Goal: Transaction & Acquisition: Purchase product/service

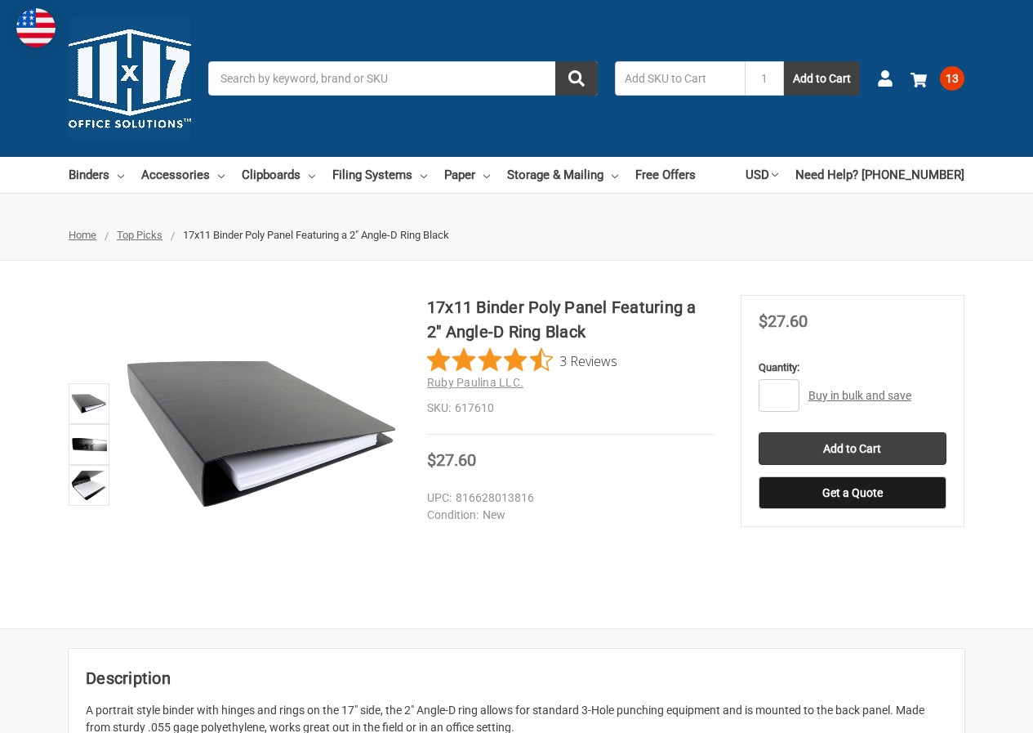
type input "1"
click at [890, 87] on span at bounding box center [885, 78] width 16 height 16
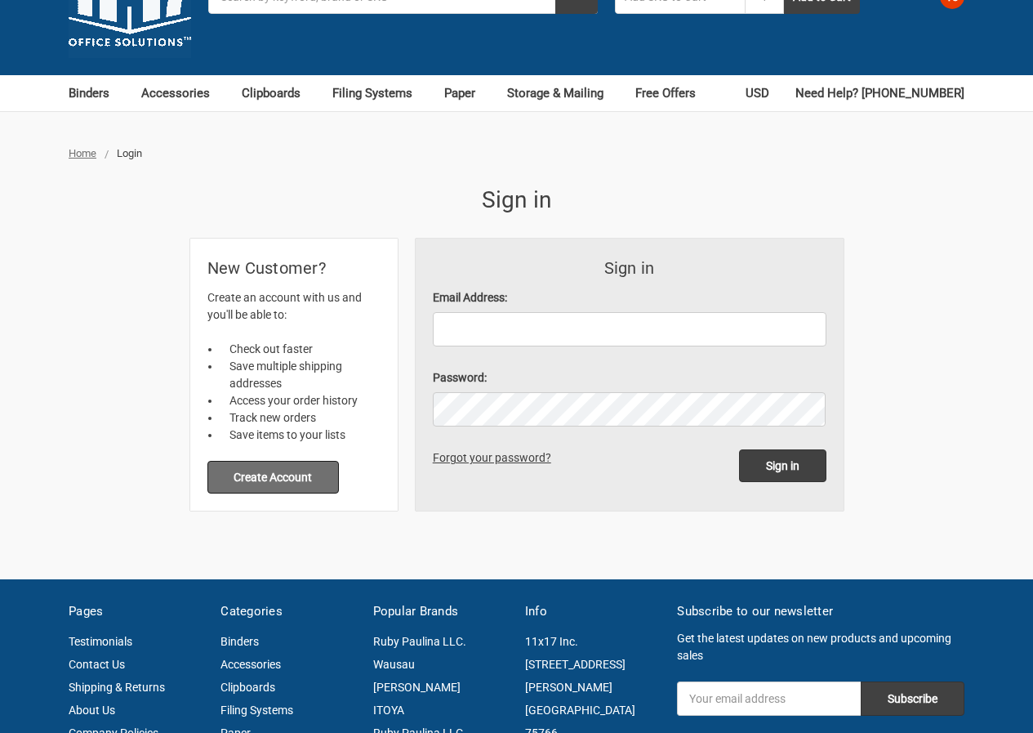
click at [321, 474] on button "Create Account" at bounding box center [273, 477] width 132 height 33
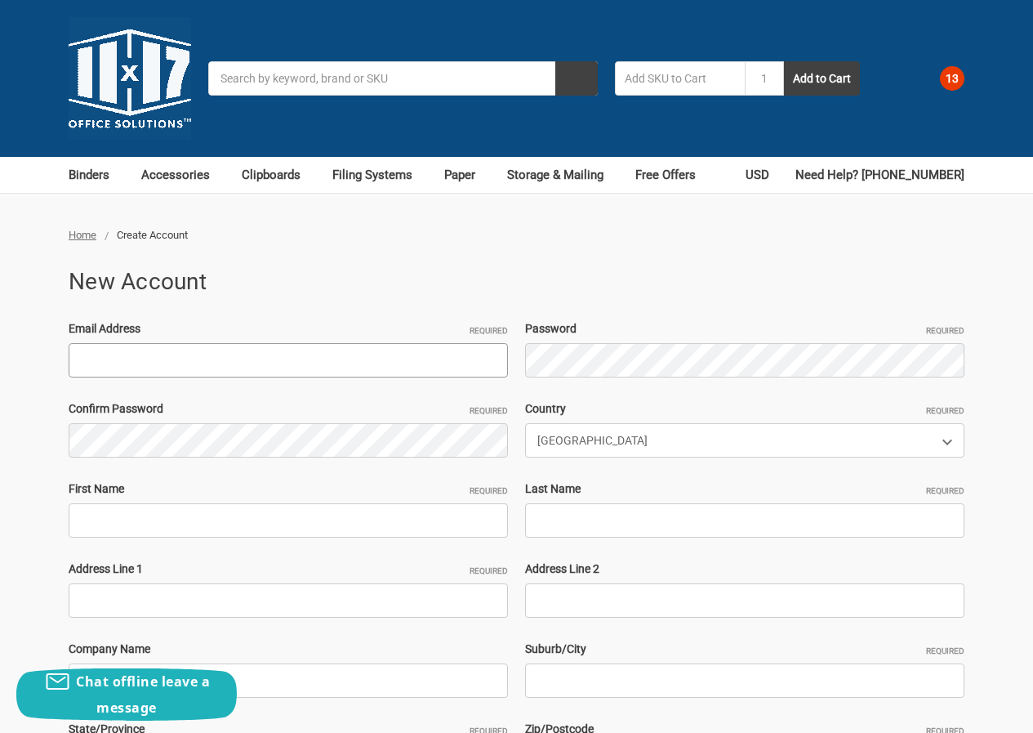
click at [216, 376] on input "Email Address Required" at bounding box center [288, 360] width 439 height 34
paste input ""JudyCall267@hotmail.com ""
type input ""JudyCall267@hotmail.com ""
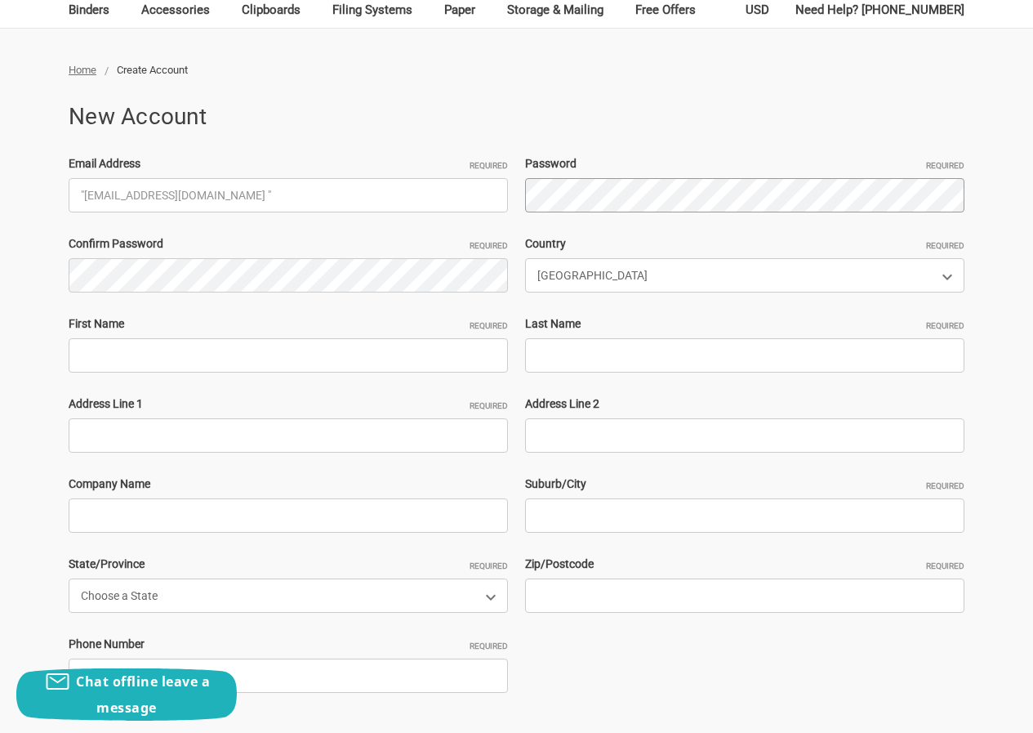
scroll to position [327, 0]
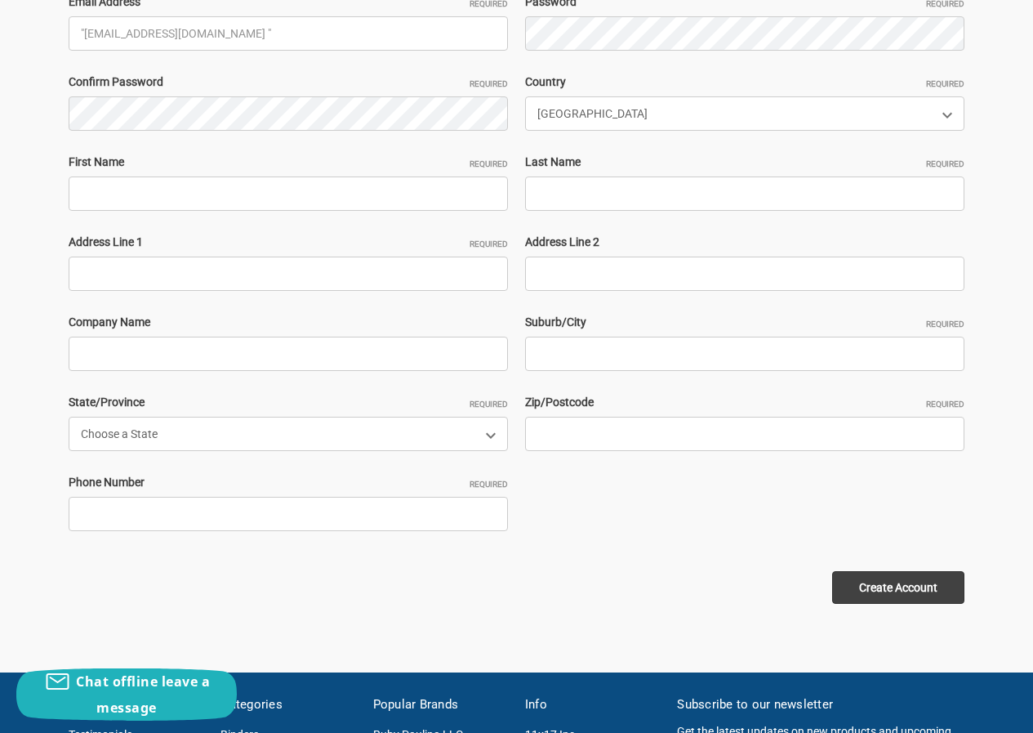
click at [69, 172] on div "First Name Required" at bounding box center [288, 182] width 457 height 57
click at [156, 218] on div "Email Address Required "JudyCall267@hotmail.com " Password Required Confirm Pas…" at bounding box center [516, 273] width 913 height 560
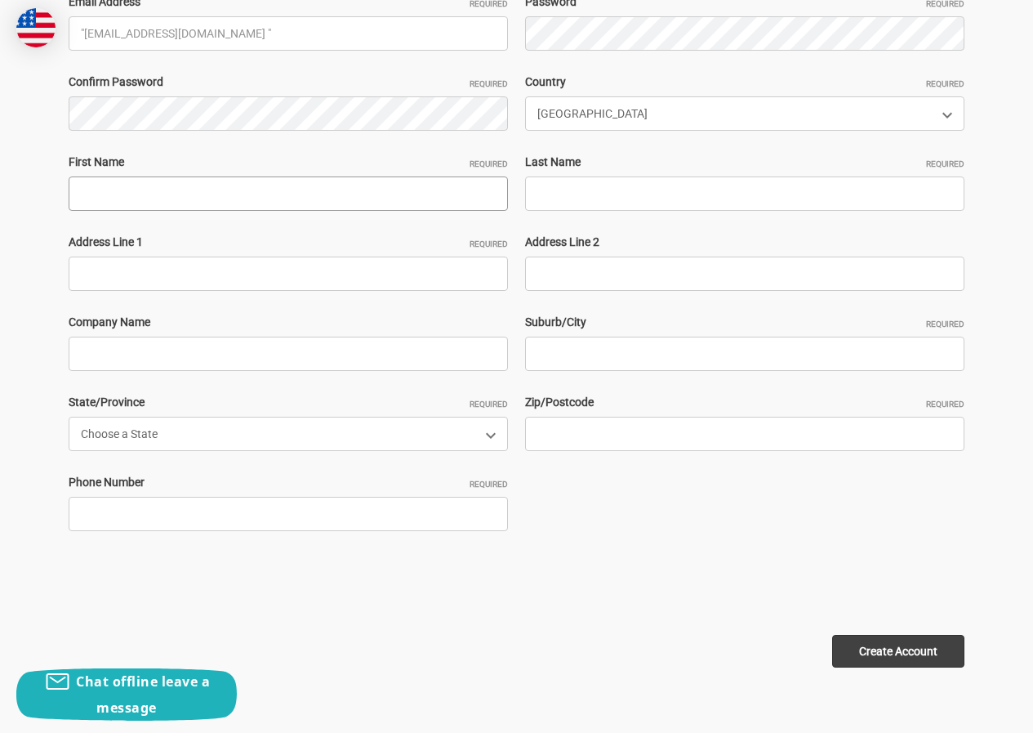
click at [147, 191] on input "First Name Required" at bounding box center [288, 193] width 439 height 34
paste input "JudyCallJohn Adams"
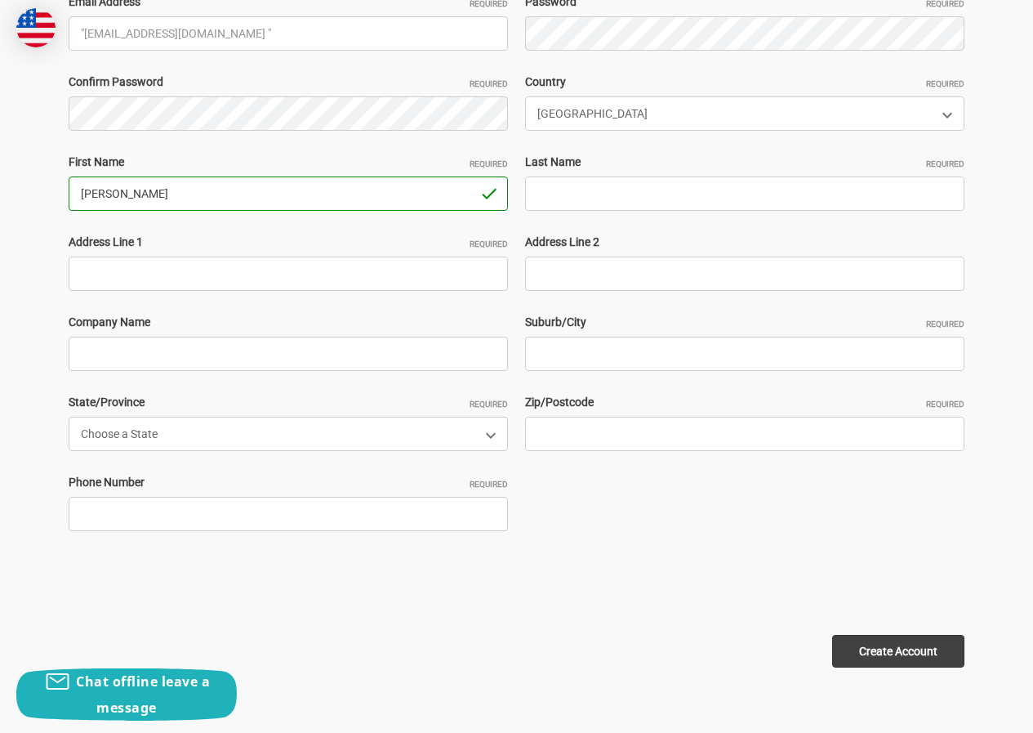
drag, startPoint x: 127, startPoint y: 192, endPoint x: 388, endPoint y: 196, distance: 260.6
click at [388, 196] on input "JudyCallJohn Adams" at bounding box center [288, 193] width 439 height 34
type input "JudyCall"
click at [628, 208] on input "Last Name Required" at bounding box center [744, 193] width 439 height 34
paste input "John Adams"
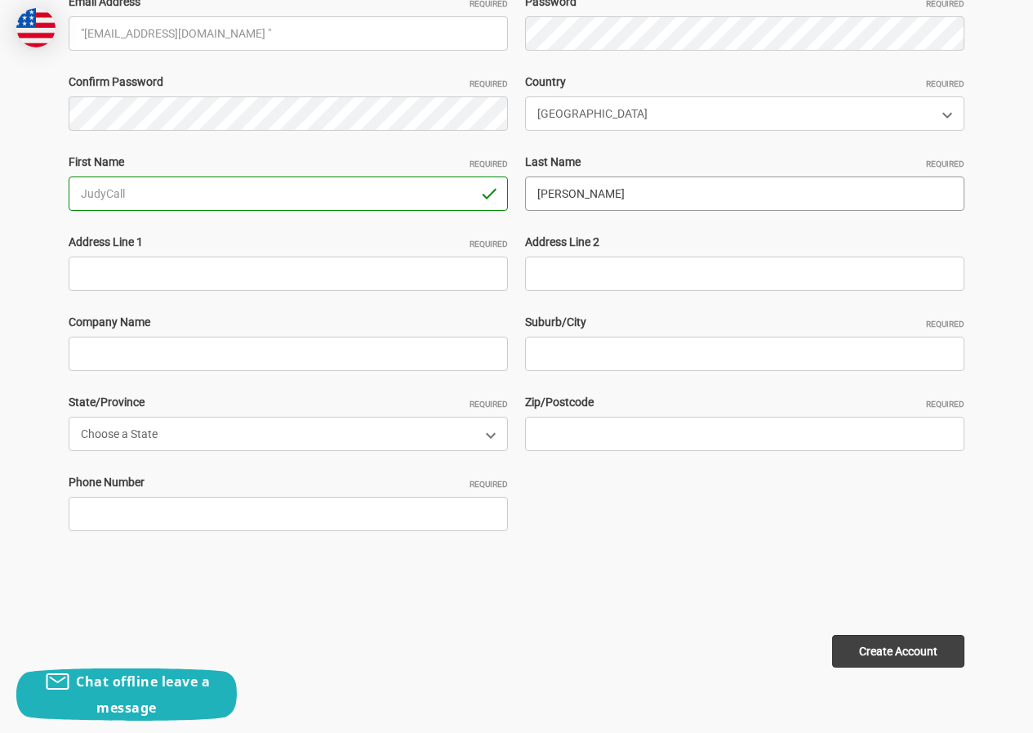
type input "[PERSON_NAME]"
click at [272, 270] on input "Address Line 1 Required" at bounding box center [288, 273] width 439 height 34
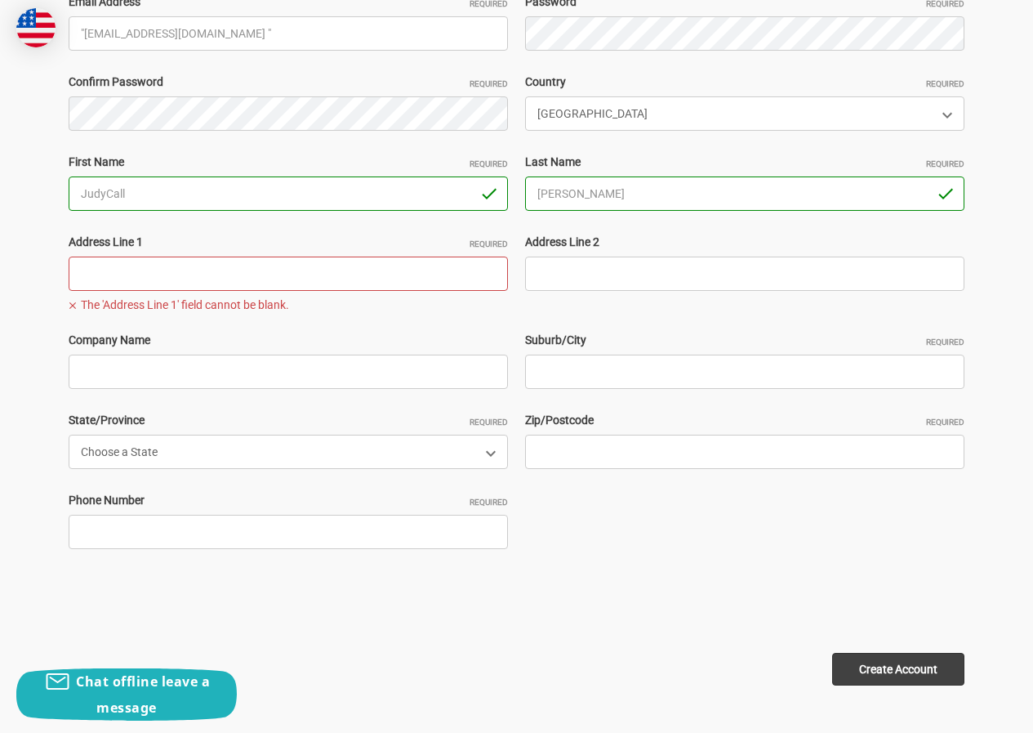
paste input "231 Forest Dr,Edison, NJ 08817"
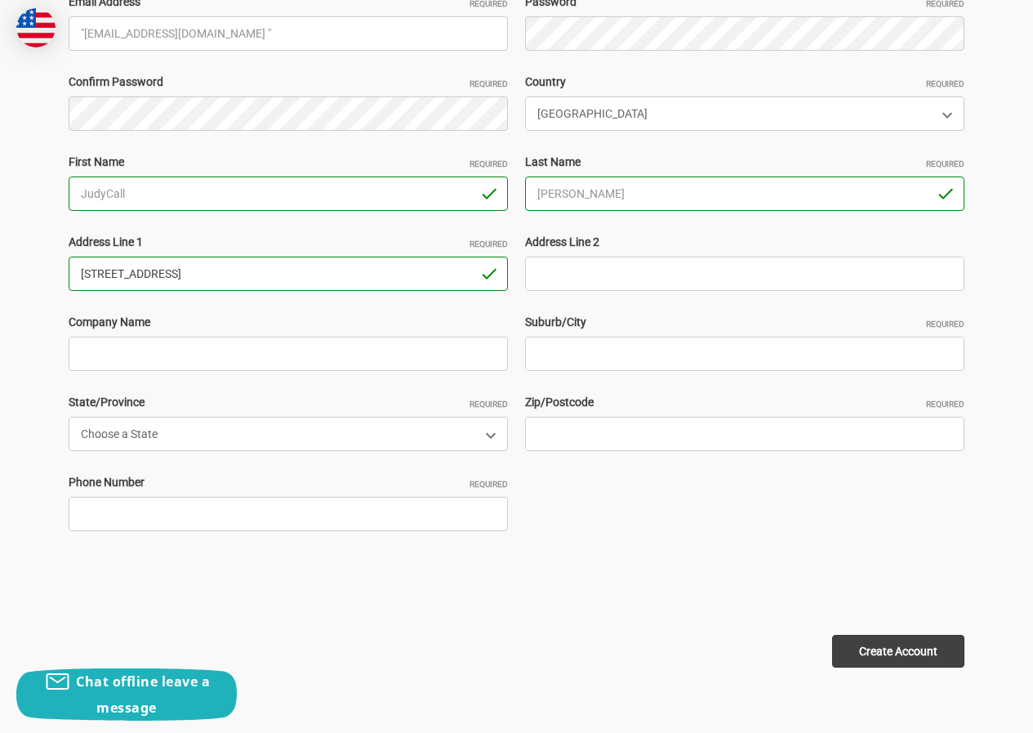
click at [233, 271] on input "231 Forest Dr,Edison, NJ 08817" at bounding box center [288, 273] width 439 height 34
type input "231 Forest Dr,Edison, NJ"
click at [578, 446] on input "Zip/Postcode Required" at bounding box center [744, 434] width 439 height 34
paste input "08817"
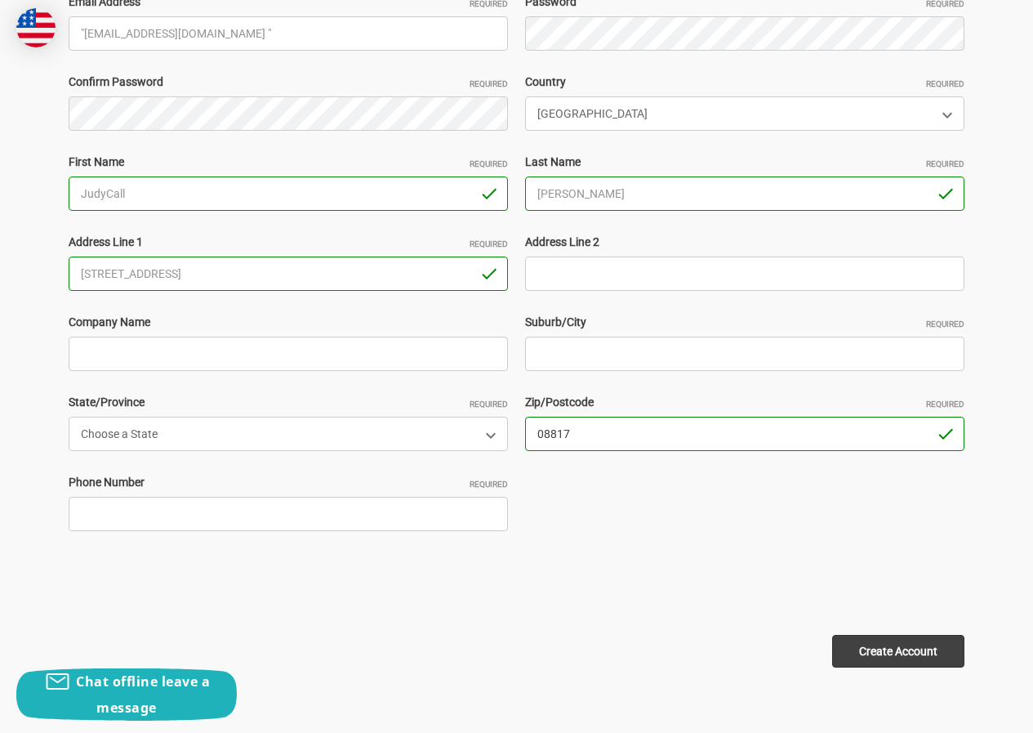
type input "08817"
click at [173, 264] on input "231 Forest Dr,Edison, NJ" at bounding box center [288, 273] width 439 height 34
type input "231 Forest Dr,, NJ"
click at [572, 341] on input "Suburb/City Required" at bounding box center [744, 354] width 439 height 34
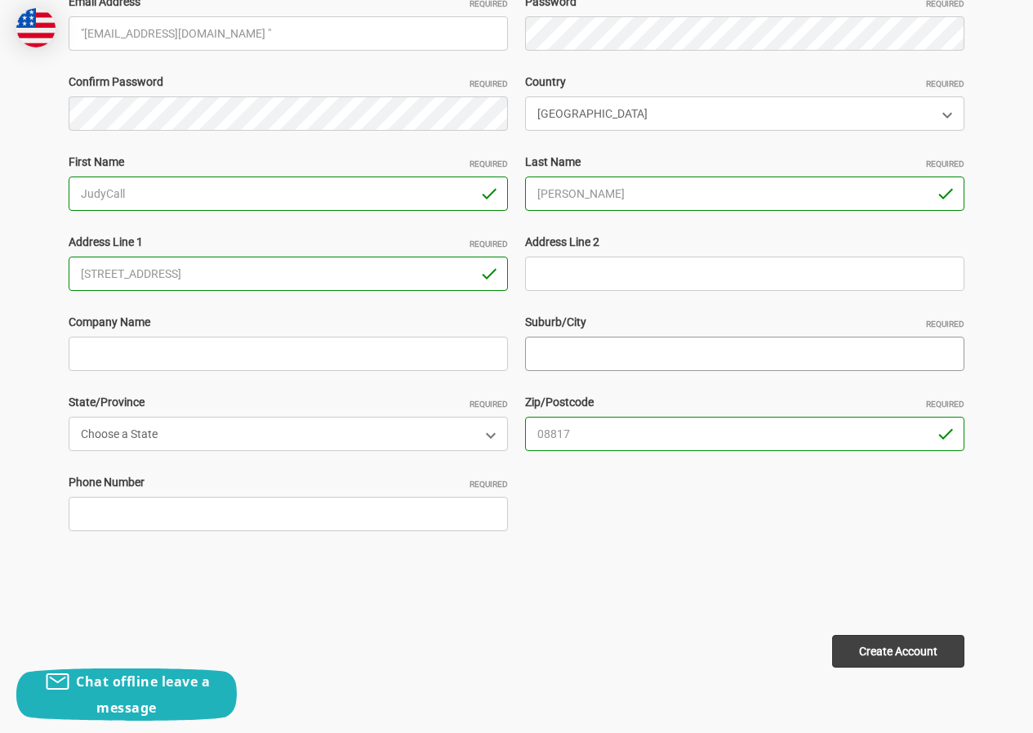
paste input "Edison"
type input "Edison"
drag, startPoint x: 150, startPoint y: 270, endPoint x: 353, endPoint y: 271, distance: 202.6
click at [353, 271] on input "231 Forest Dr,, NJ" at bounding box center [288, 273] width 439 height 34
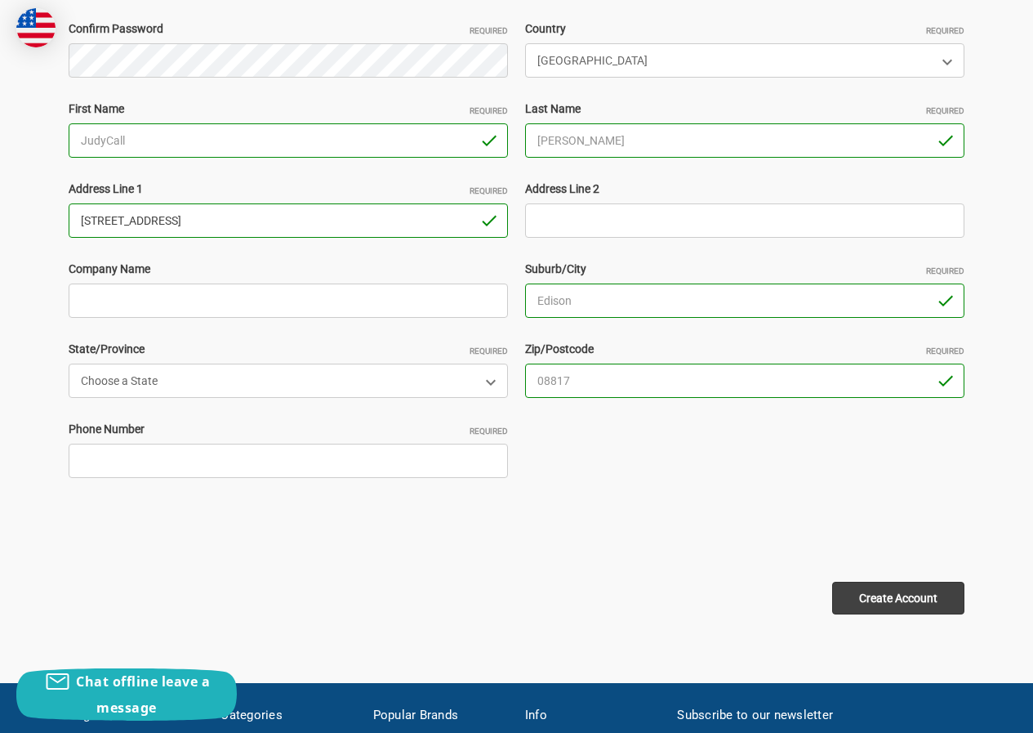
scroll to position [408, 0]
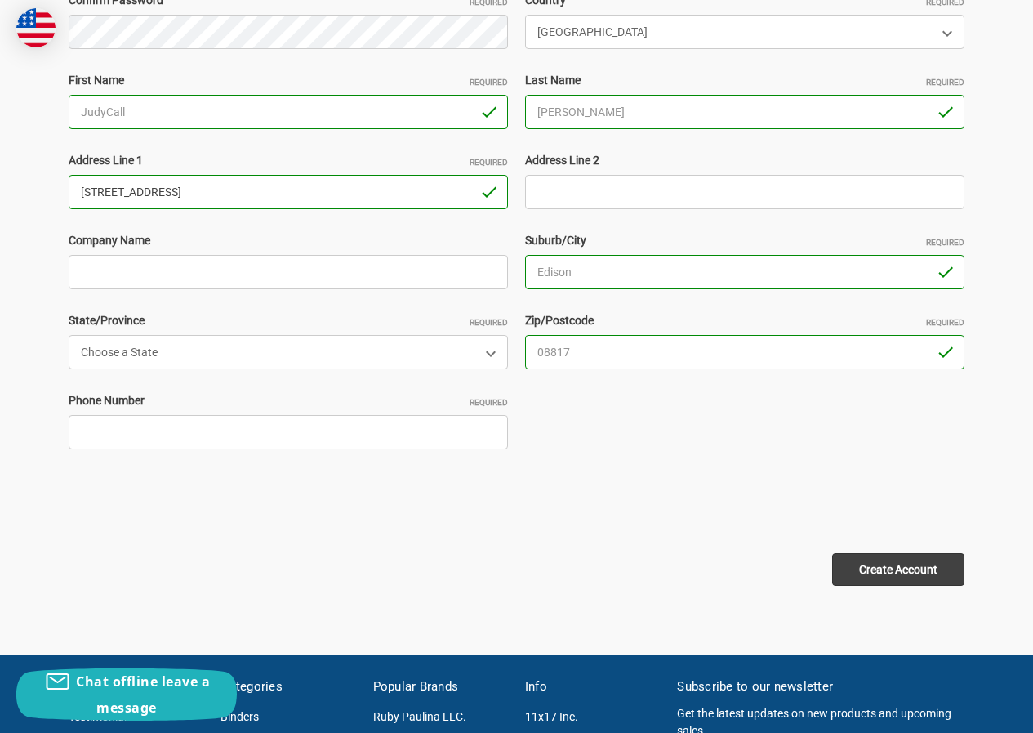
type input "231 Forest Dr"
click at [163, 361] on select "Choose a State Alabama Alaska American Samoa Arizona Arkansas Armed Forces Afri…" at bounding box center [288, 352] width 439 height 34
select select "[US_STATE]"
click at [69, 335] on select "Choose a State Alabama Alaska American Samoa Arizona Arkansas Armed Forces Afri…" at bounding box center [288, 352] width 439 height 34
click at [150, 440] on input "Phone Number Required" at bounding box center [288, 432] width 439 height 34
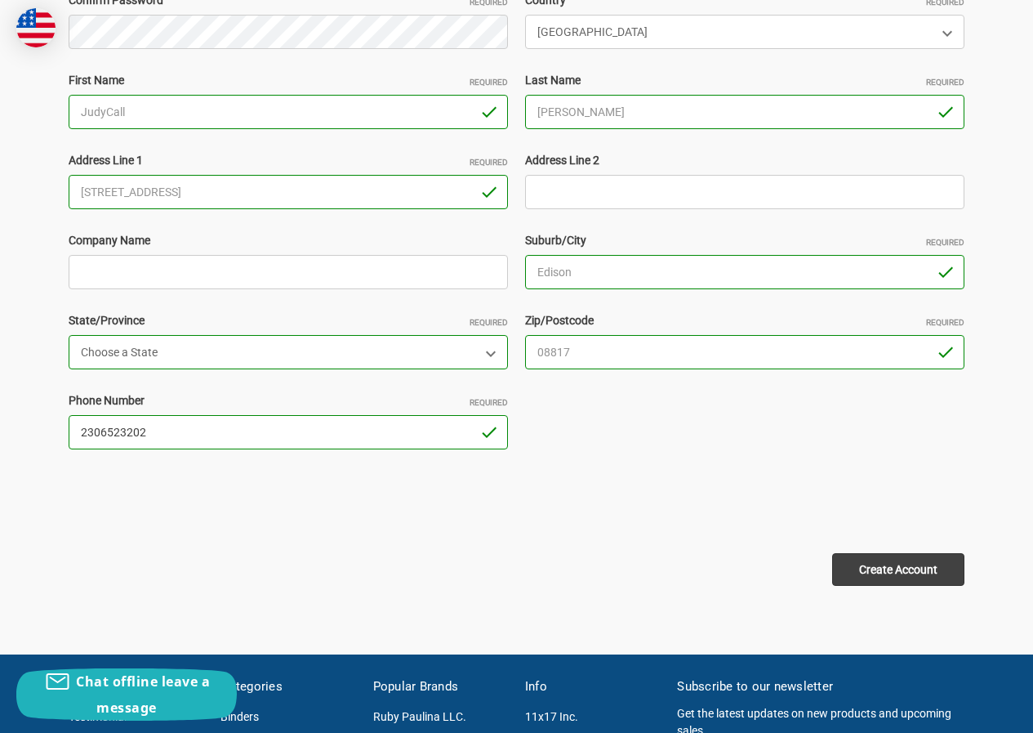
type input "2306523202"
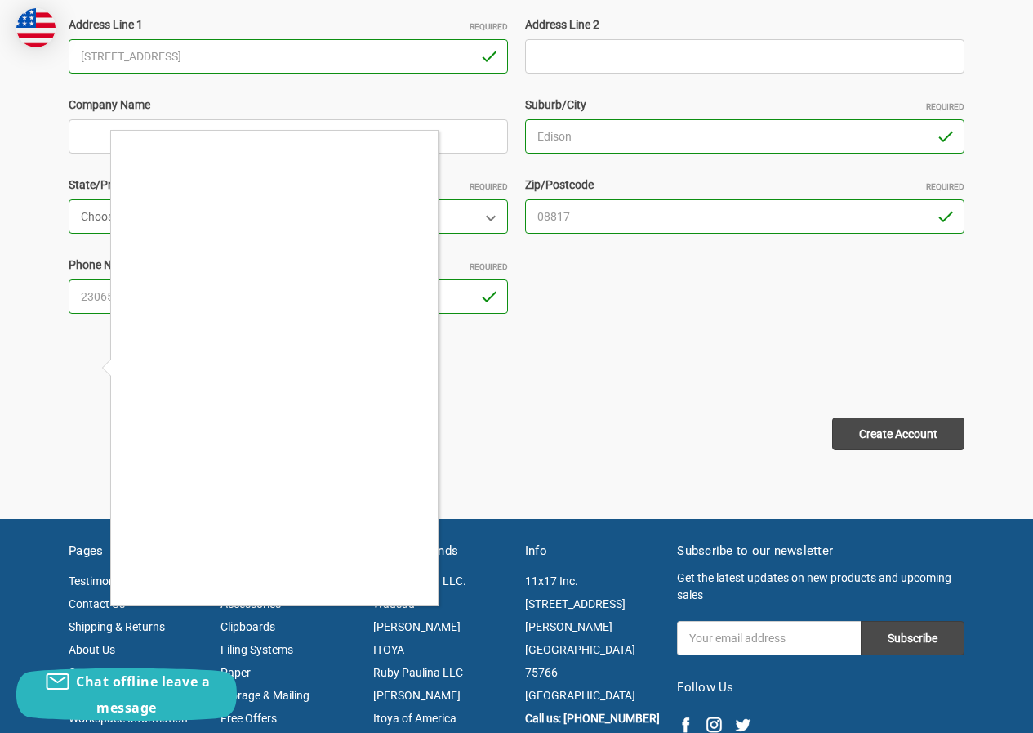
scroll to position [572, 0]
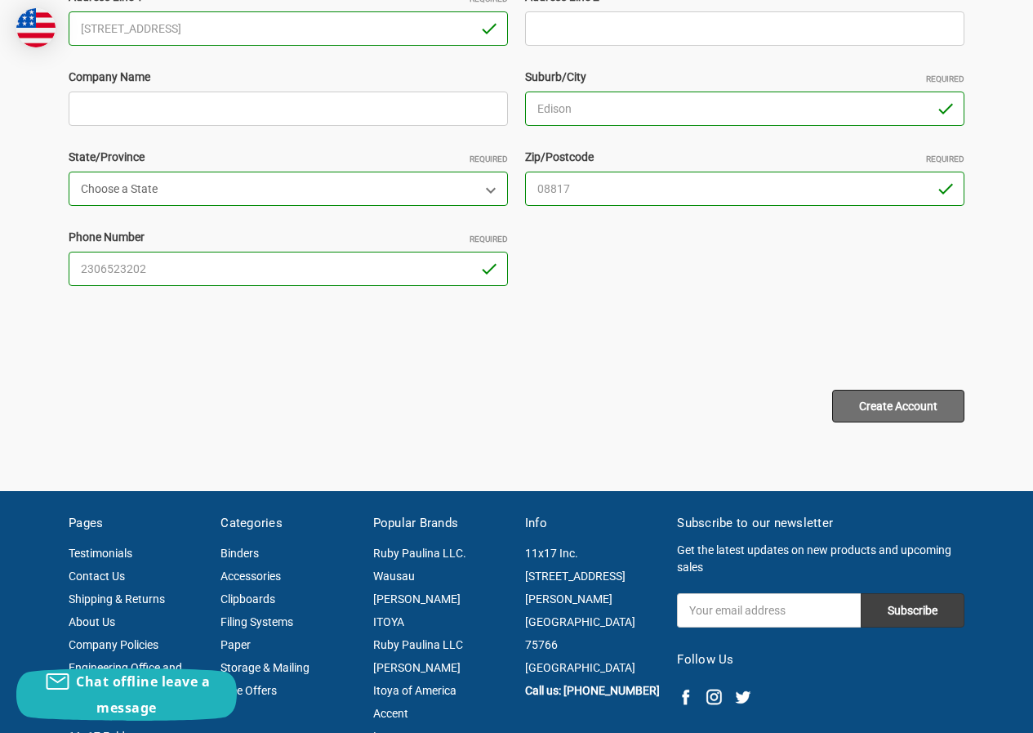
click at [886, 401] on input "Create Account" at bounding box center [898, 406] width 132 height 33
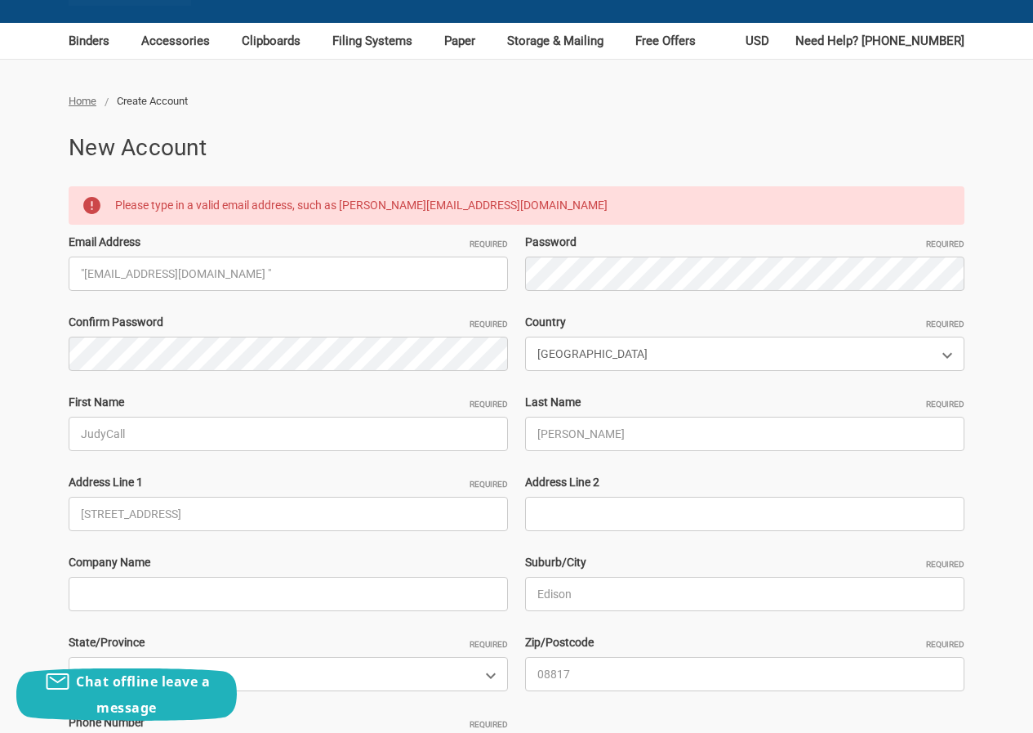
scroll to position [163, 0]
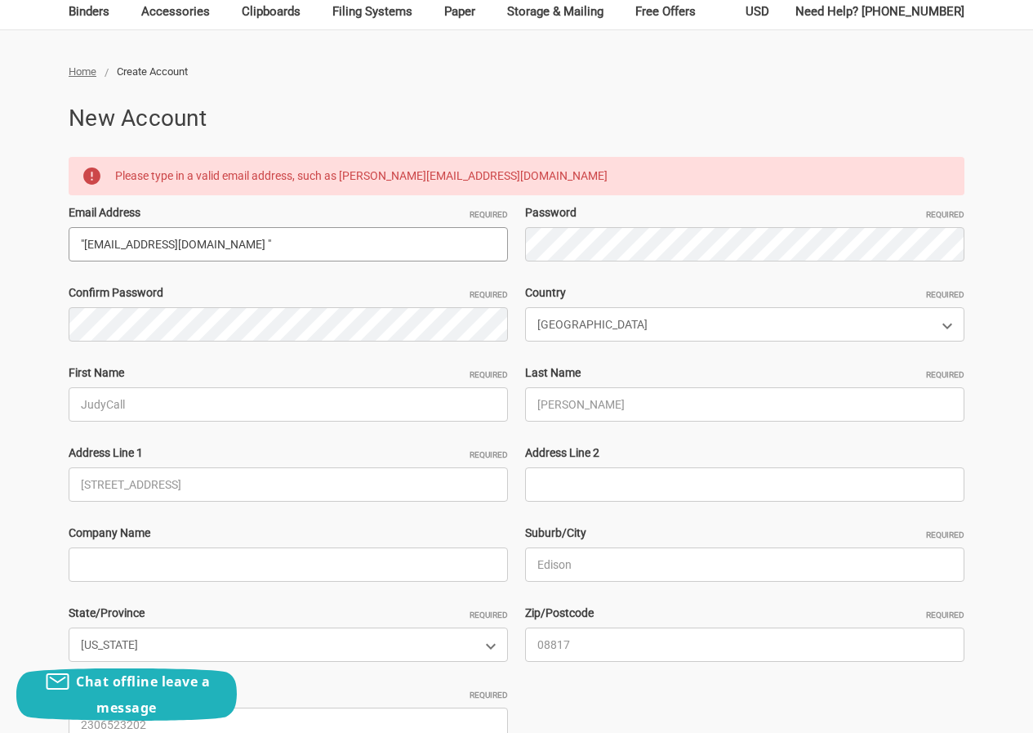
drag, startPoint x: 221, startPoint y: 239, endPoint x: 303, endPoint y: 239, distance: 82.5
click at [302, 239] on input ""JudyCall267@hotmail.com "" at bounding box center [288, 244] width 439 height 34
drag, startPoint x: 88, startPoint y: 245, endPoint x: 36, endPoint y: 260, distance: 54.3
click at [36, 260] on div "Home Create Account New Account Please type in a valid email address, such as j…" at bounding box center [516, 448] width 1033 height 768
click at [70, 244] on input ""JudyCall267@hotmail.com" at bounding box center [288, 244] width 439 height 34
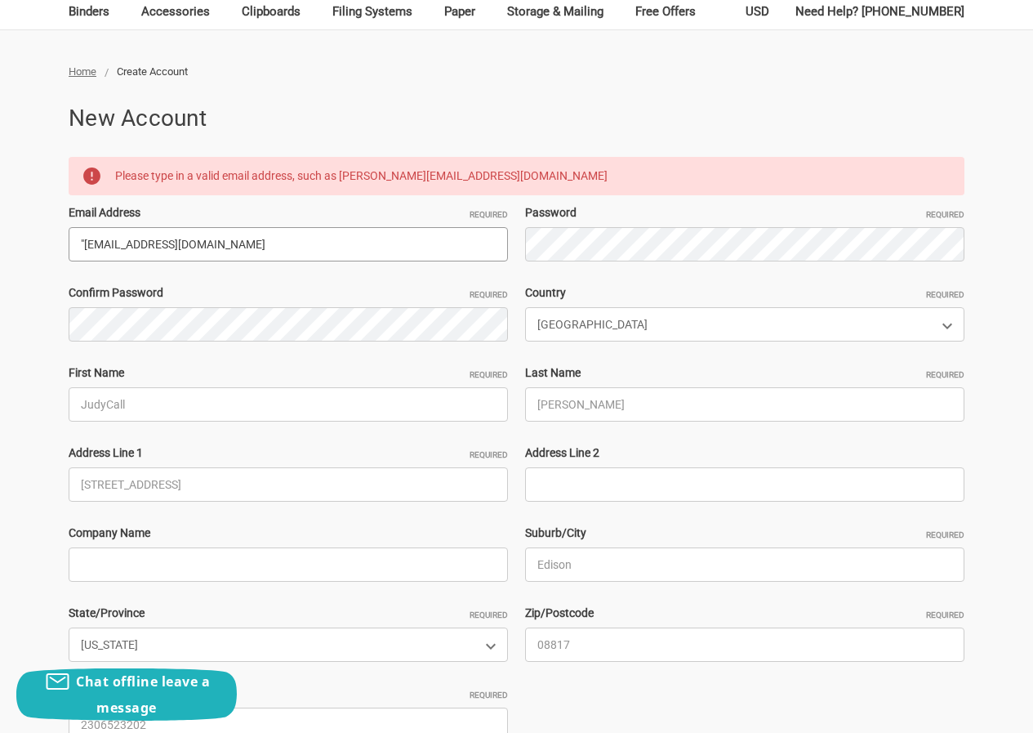
drag, startPoint x: 86, startPoint y: 247, endPoint x: 0, endPoint y: 268, distance: 88.4
click at [0, 268] on div "Home Create Account New Account Please type in a valid email address, such as j…" at bounding box center [516, 448] width 1033 height 768
click at [83, 239] on input "[EMAIL_ADDRESS][DOMAIN_NAME]" at bounding box center [288, 244] width 439 height 34
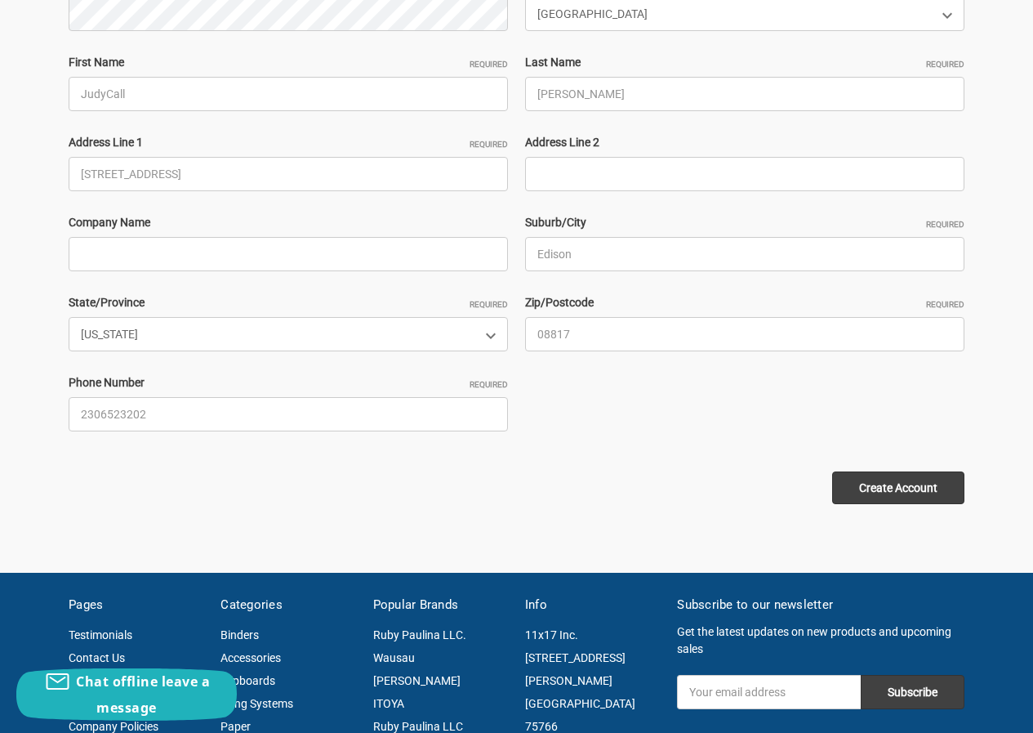
scroll to position [653, 0]
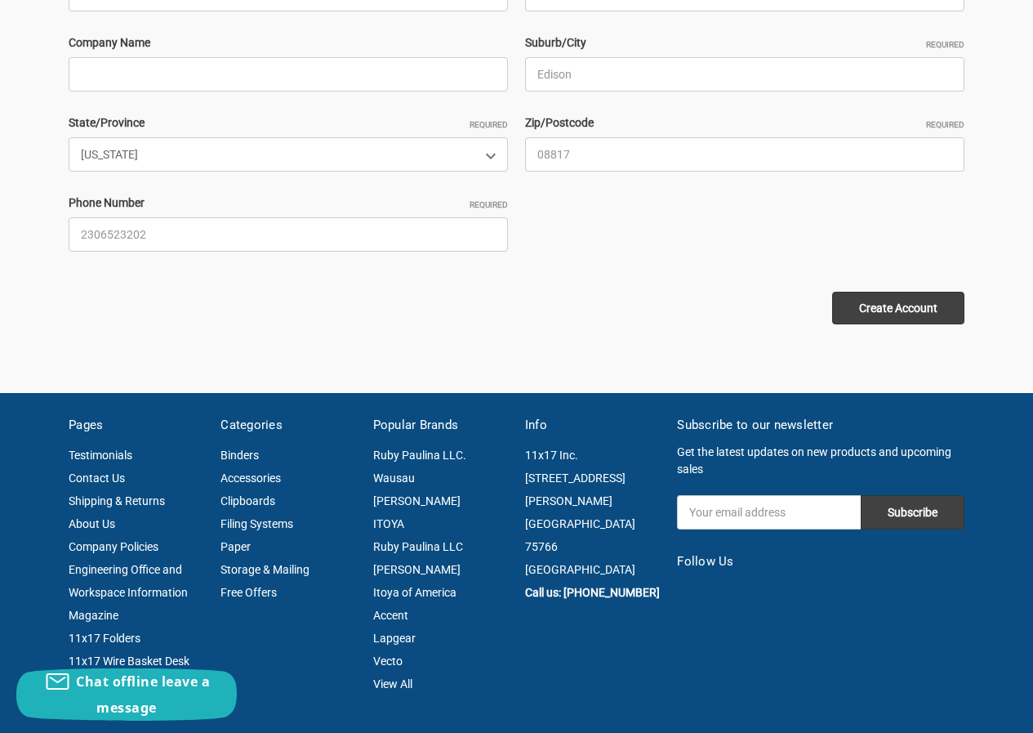
type input "[EMAIL_ADDRESS][DOMAIN_NAME]"
click at [890, 274] on div at bounding box center [517, 274] width 896 height 0
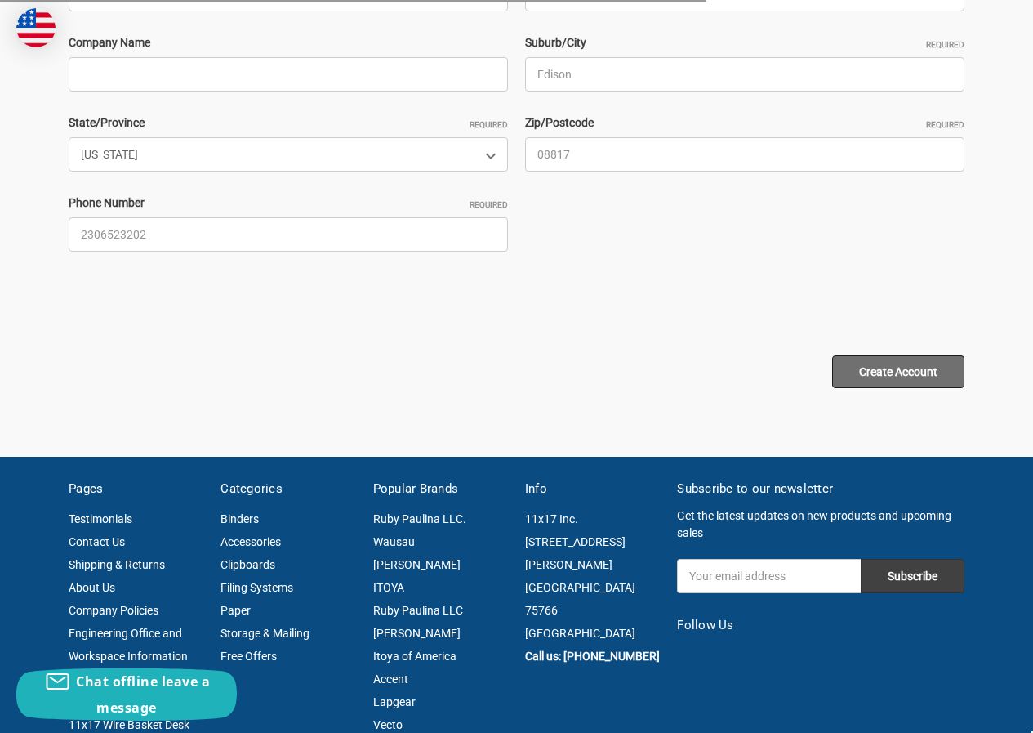
click at [890, 359] on input "Create Account" at bounding box center [898, 371] width 132 height 33
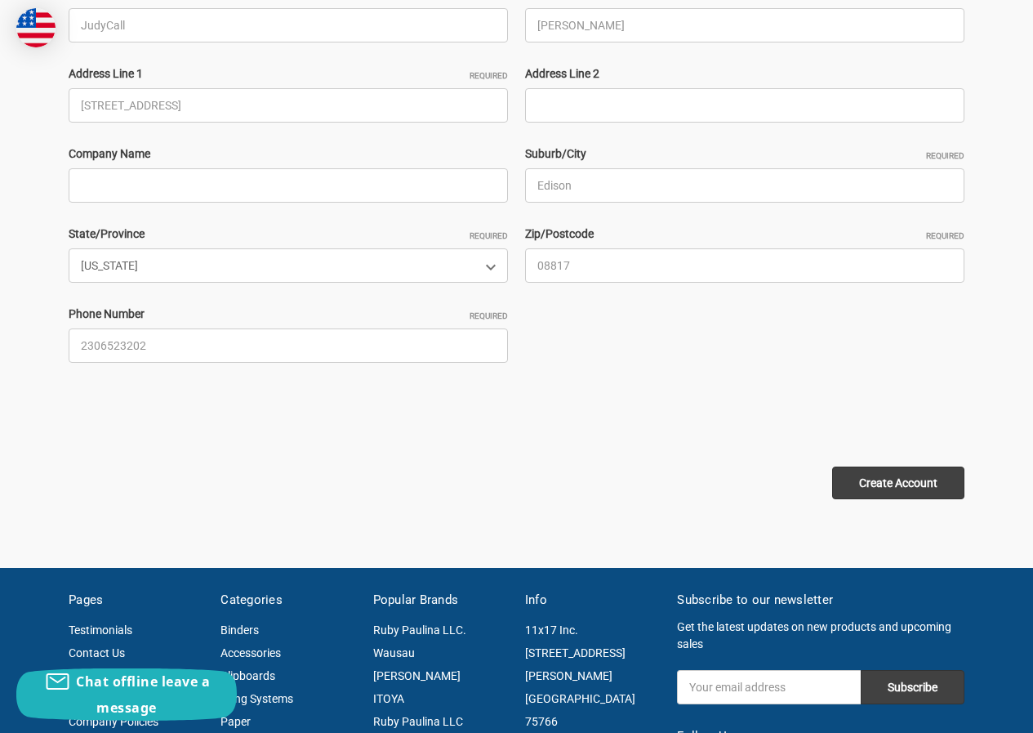
scroll to position [572, 0]
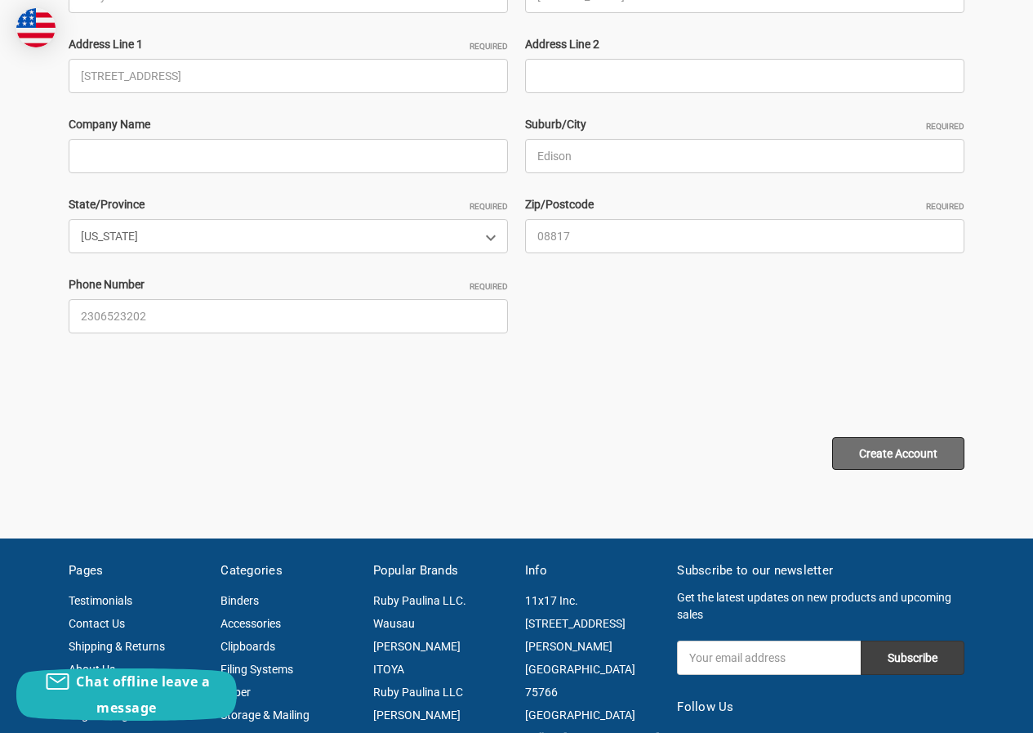
click at [910, 463] on input "Create Account" at bounding box center [898, 453] width 132 height 33
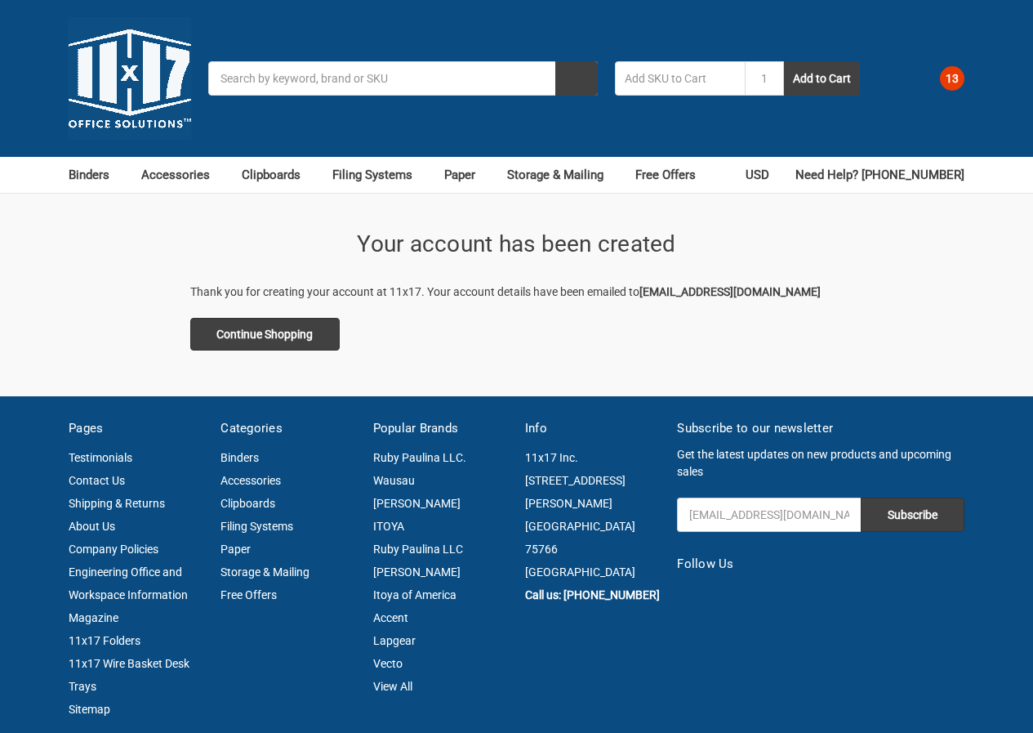
click at [956, 80] on span "13" at bounding box center [952, 78] width 25 height 25
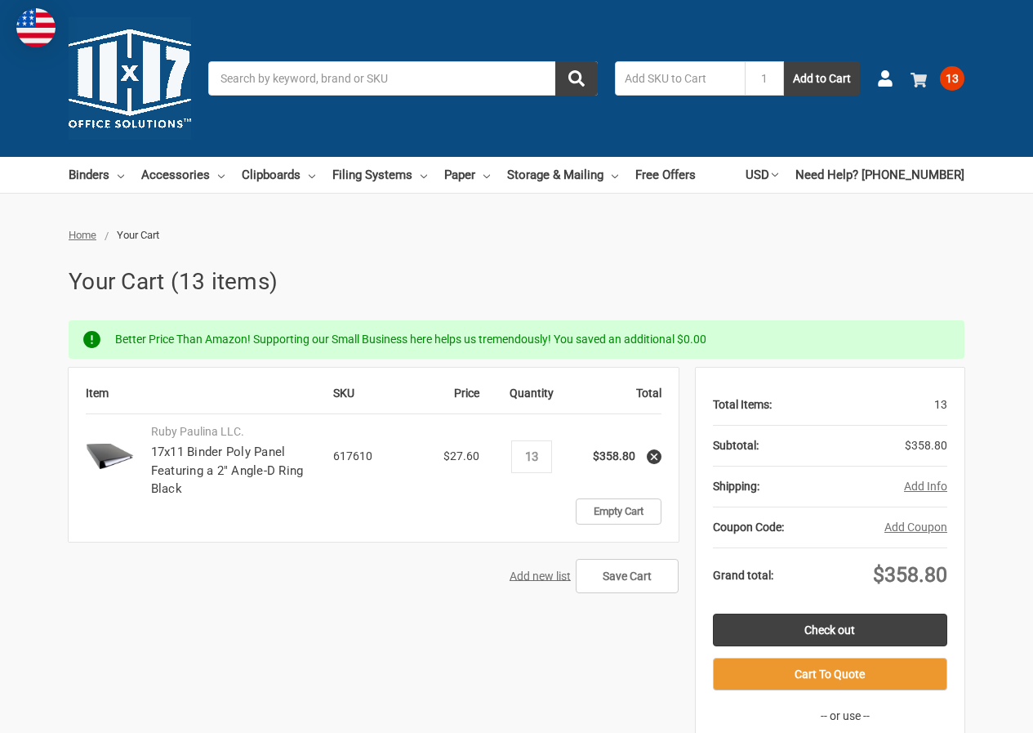
click at [918, 74] on icon at bounding box center [919, 80] width 16 height 16
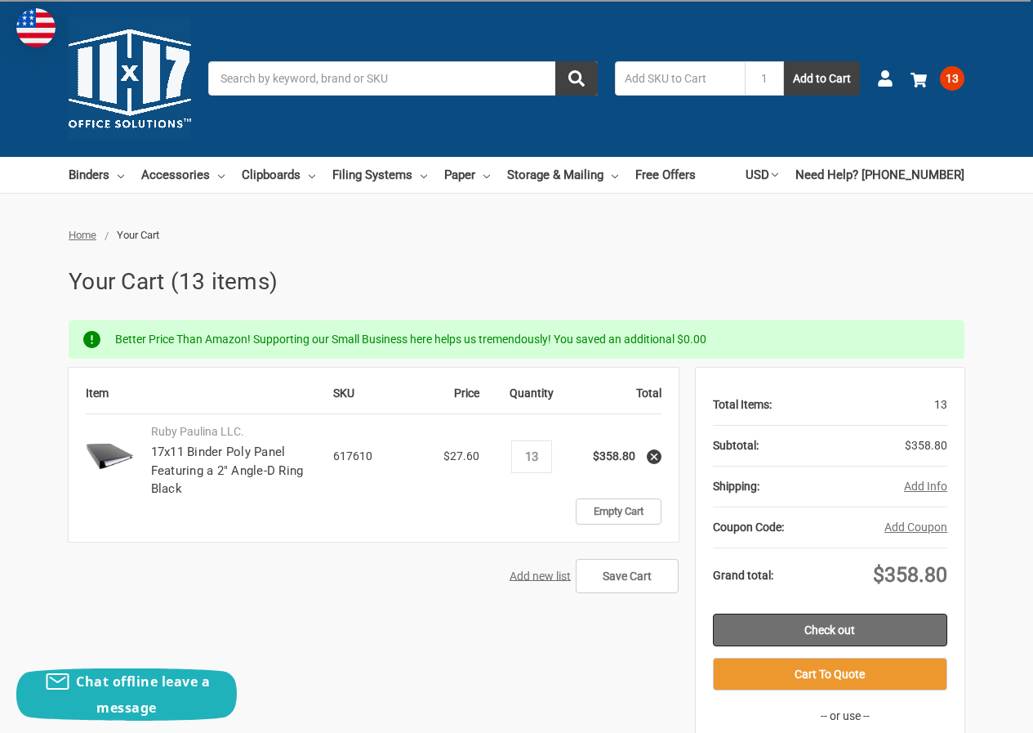
scroll to position [163, 0]
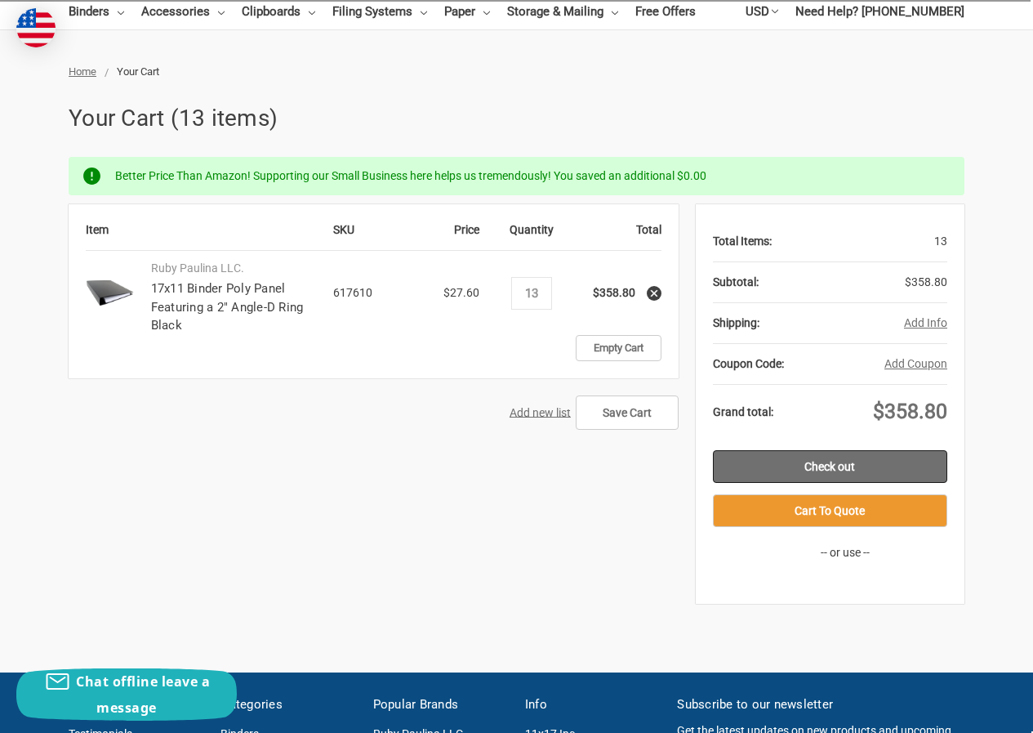
click at [781, 457] on link "Check out" at bounding box center [830, 466] width 234 height 33
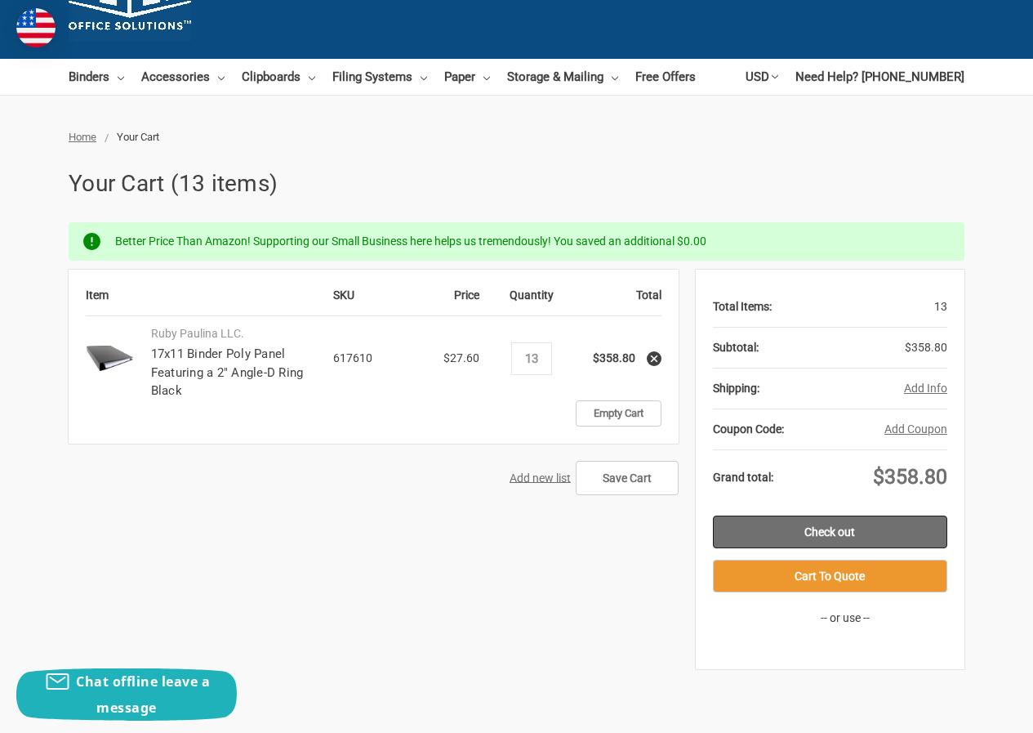
scroll to position [252, 0]
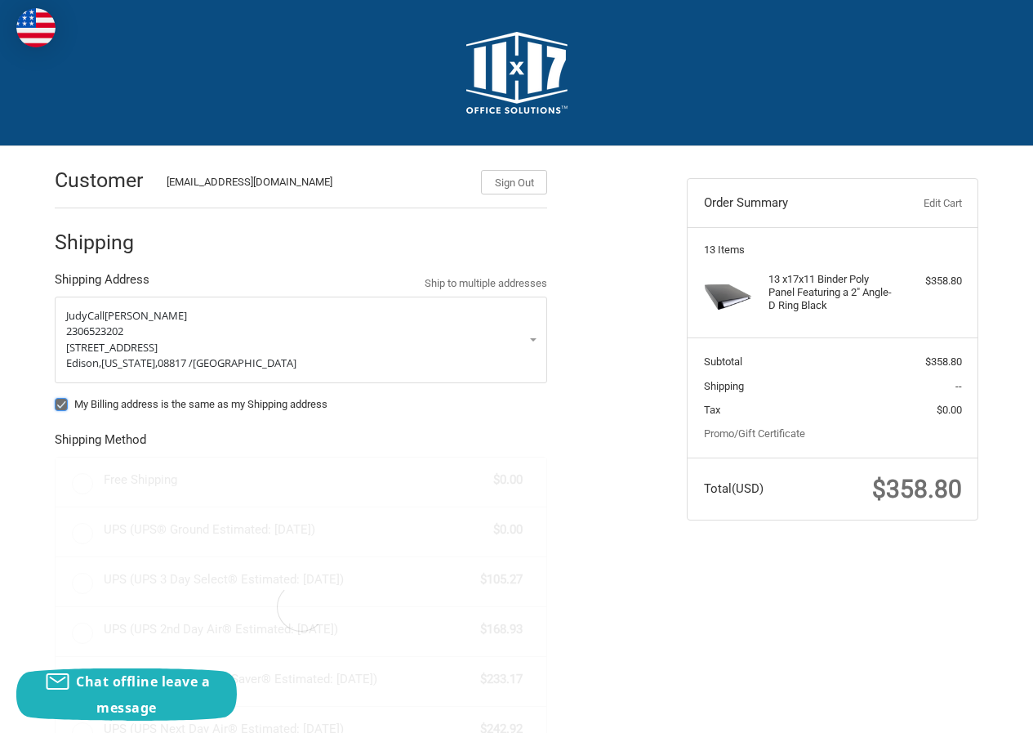
radio input "true"
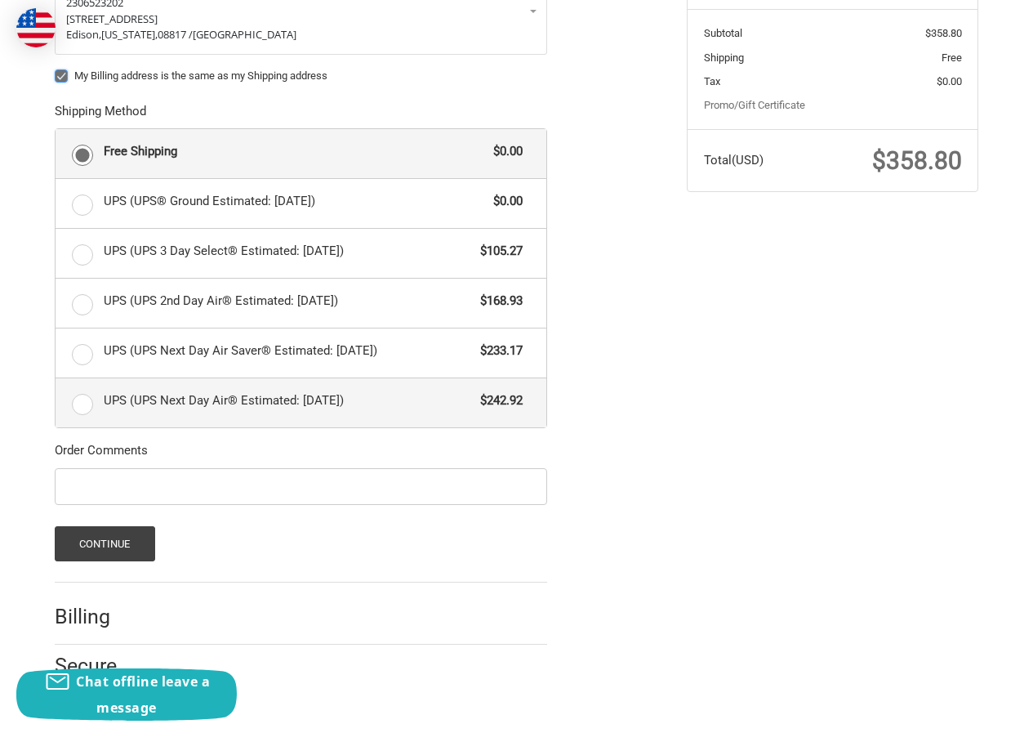
scroll to position [333, 0]
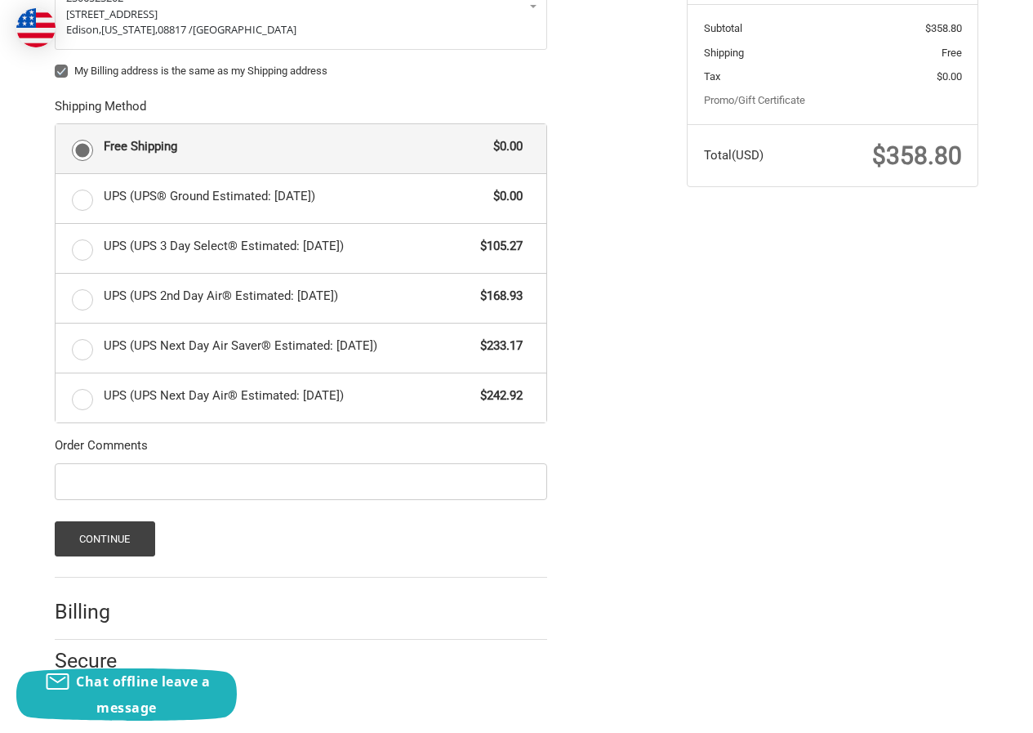
click at [55, 67] on label "My Billing address is the same as my Shipping address" at bounding box center [301, 71] width 493 height 13
click at [55, 64] on input "My Billing address is the same as my Shipping address" at bounding box center [55, 63] width 1 height 1
checkbox input "false"
click at [100, 546] on button "Continue" at bounding box center [105, 538] width 100 height 35
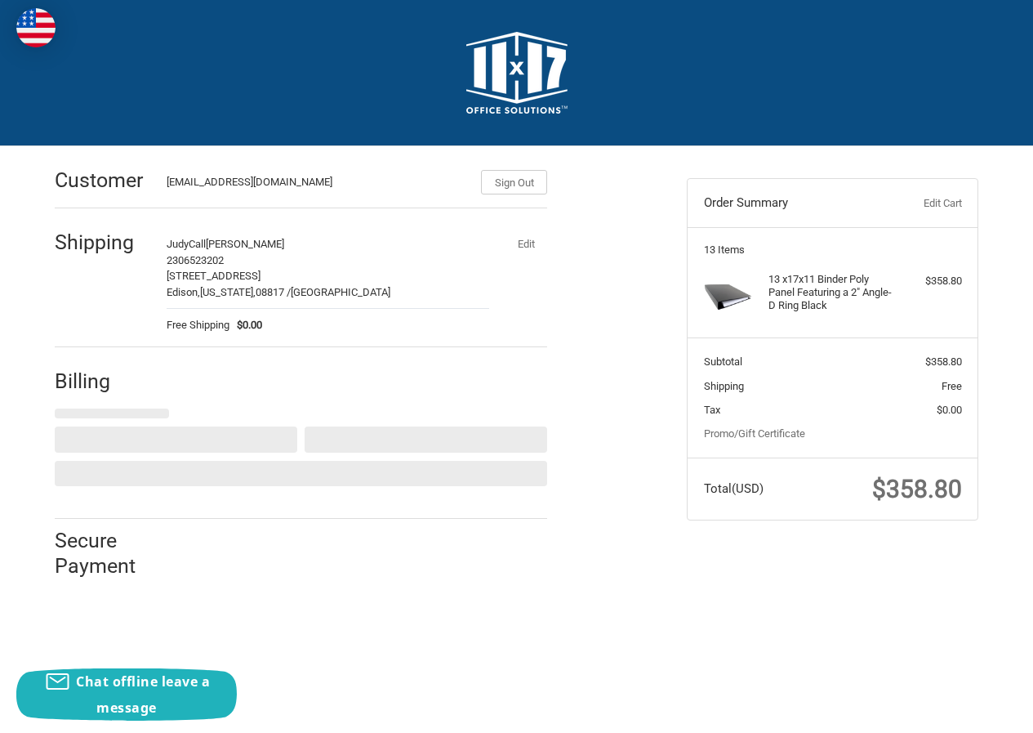
scroll to position [0, 0]
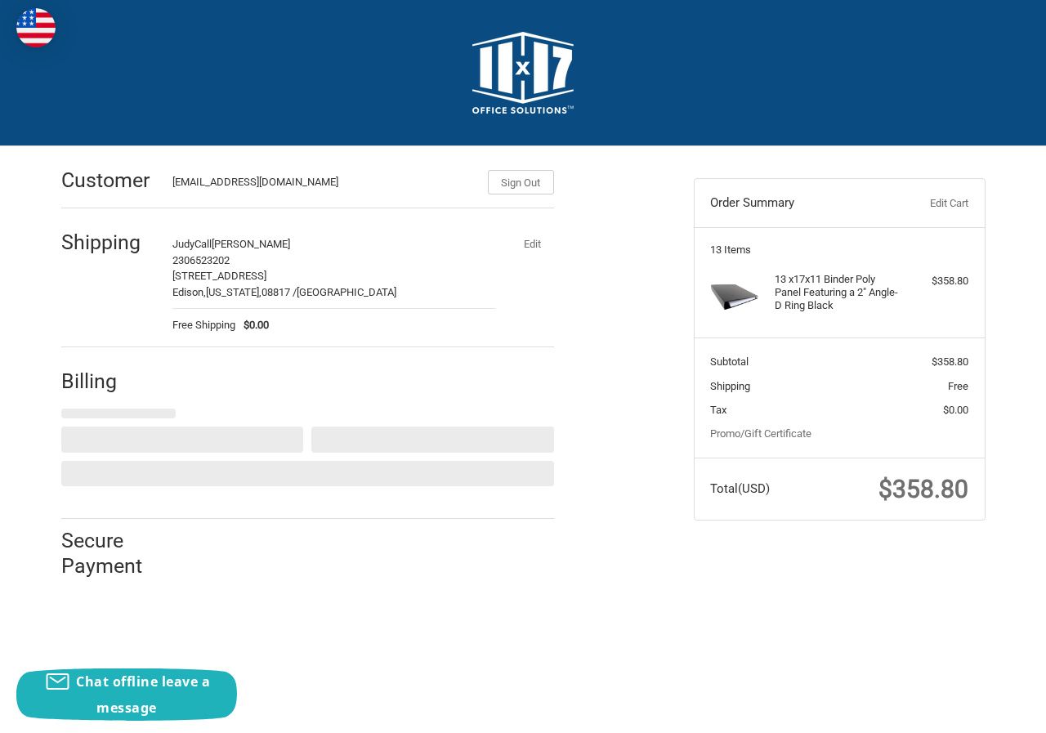
select select "US"
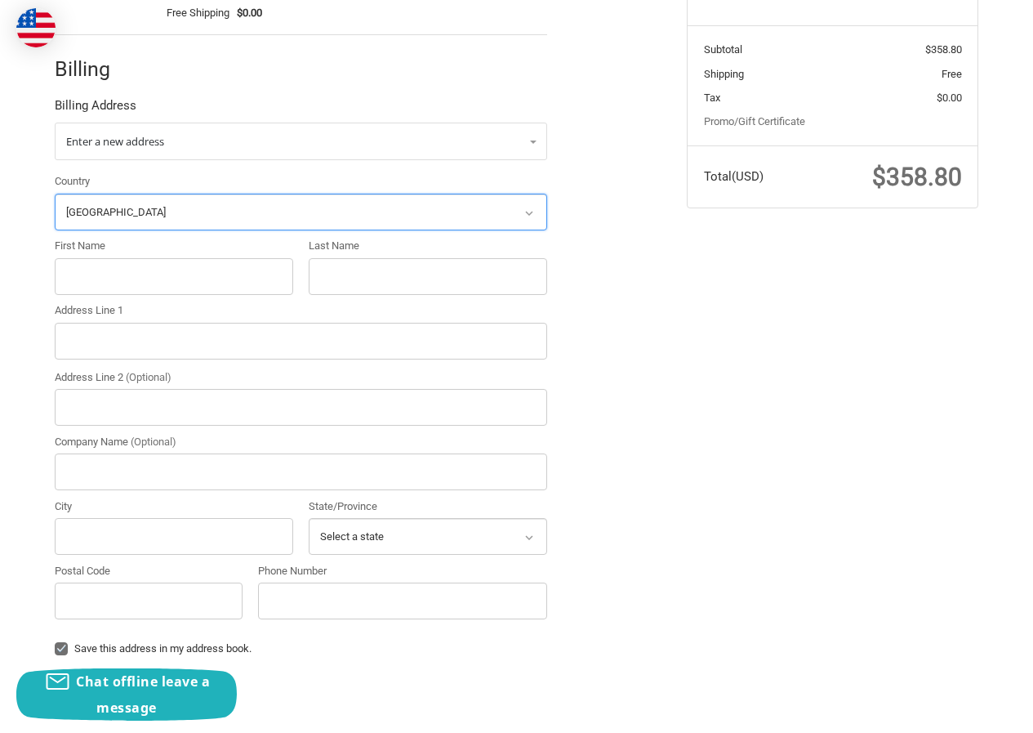
scroll to position [409, 0]
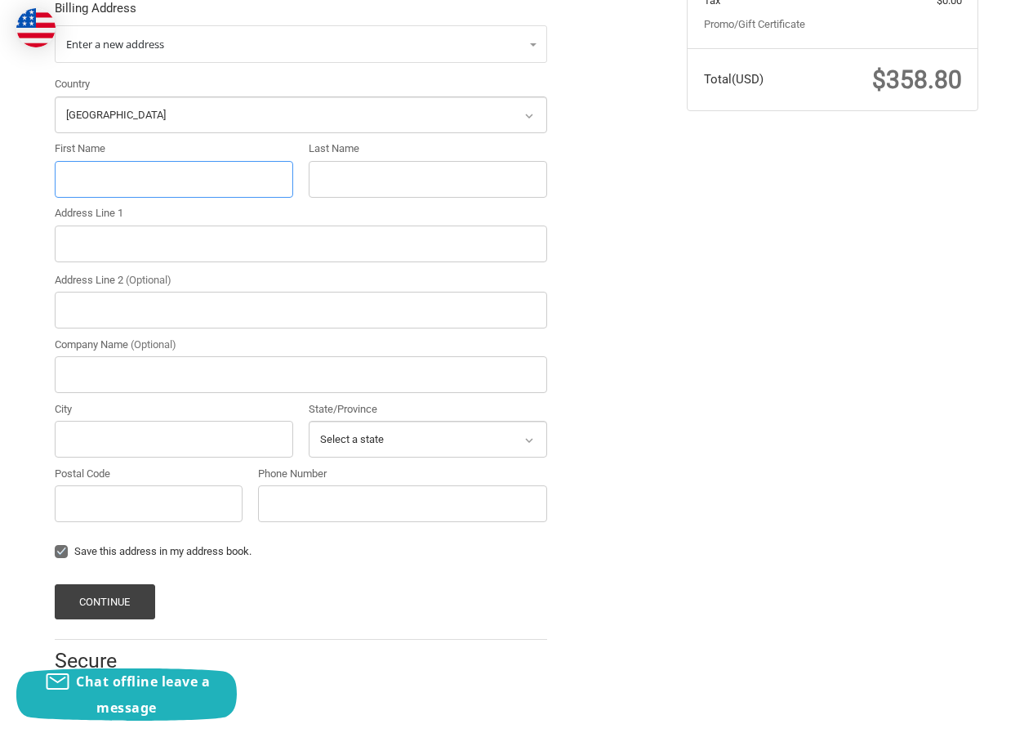
click at [101, 172] on input "First Name" at bounding box center [174, 179] width 239 height 37
paste input "Tracy Foster"
drag, startPoint x: 200, startPoint y: 181, endPoint x: 270, endPoint y: 177, distance: 70.3
click at [209, 181] on input "Tracy Foster" at bounding box center [174, 179] width 239 height 37
type input "Tracy"
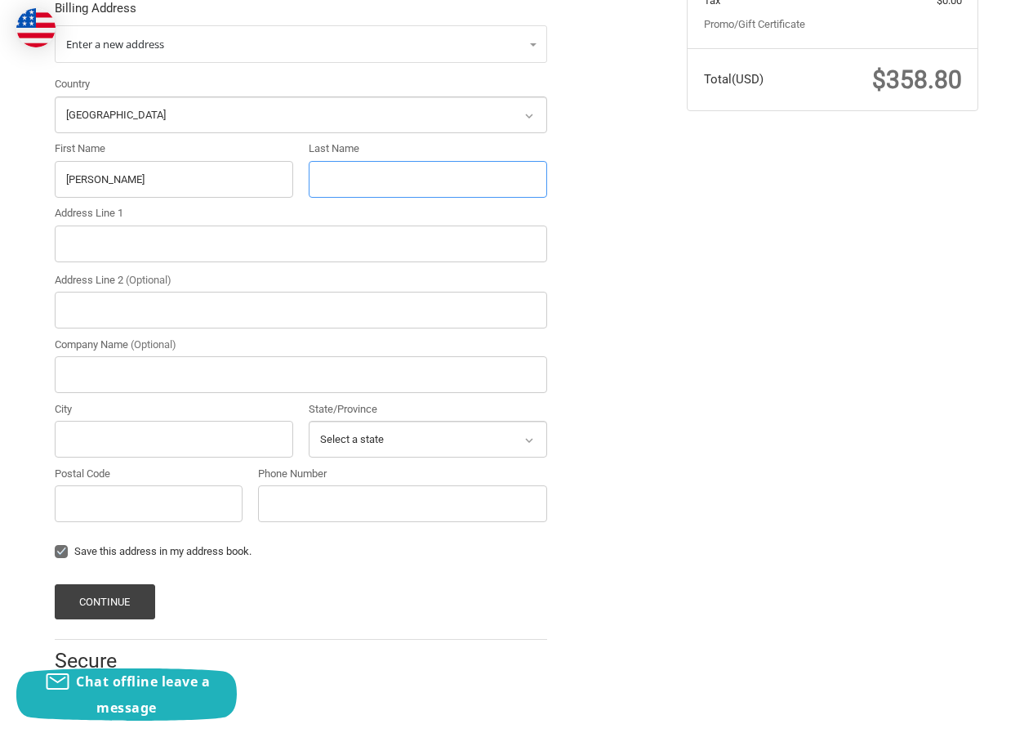
drag, startPoint x: 332, startPoint y: 169, endPoint x: 354, endPoint y: 171, distance: 21.3
click at [341, 169] on input "Last Name" at bounding box center [428, 179] width 239 height 37
paste input "Foster"
type input "Foster"
click at [154, 248] on input "Address Line 1" at bounding box center [301, 243] width 493 height 37
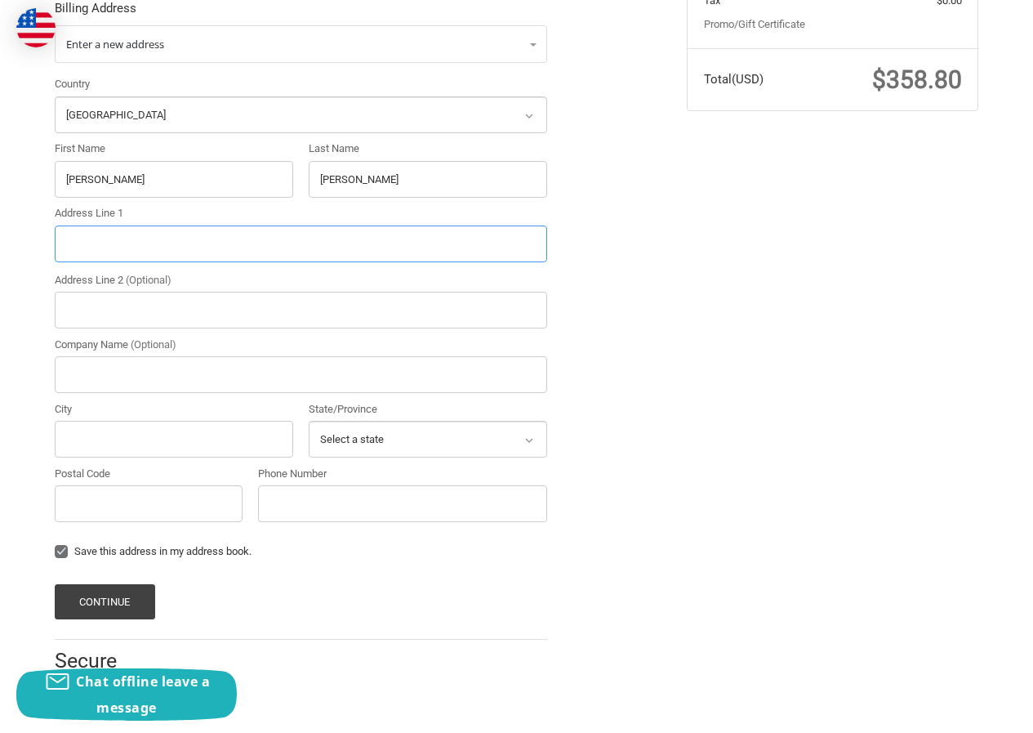
paste input "1600 River Park Boulevard, Suite 102, Woodstock, Georgia, 30188"
click at [356, 244] on input "1600 River Park Boulevard, Suite 102, Woodstock, Georgia, 30188" at bounding box center [301, 243] width 493 height 37
type input "1600 River Park Boulevard, Suite 102, Woodstock, Georgia,"
click at [97, 512] on input "Postal Code" at bounding box center [149, 503] width 188 height 37
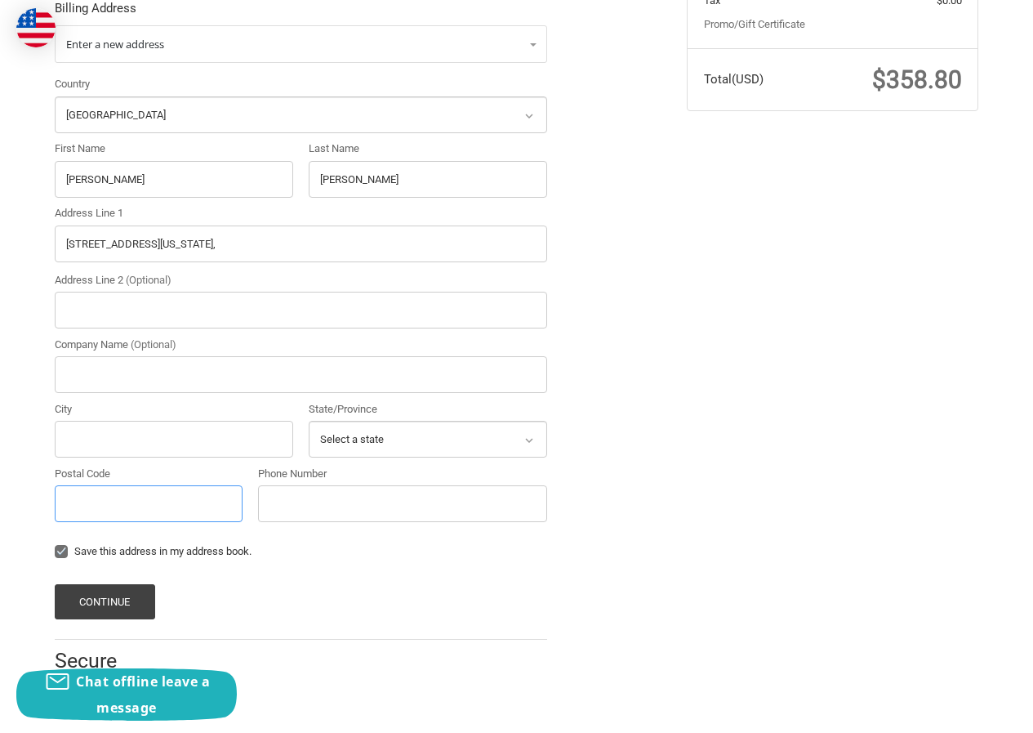
paste input "30188"
type input "30188"
click at [258, 261] on input "1600 River Park Boulevard, Suite 102, Woodstock, Georgia," at bounding box center [301, 243] width 493 height 37
click at [260, 258] on input "1600 River Park Boulevard, Suite 102, Woodstock, Georgia," at bounding box center [301, 243] width 493 height 37
click at [263, 251] on input "1600 River Park Boulevard, Suite 102, Woodstock, Georgia," at bounding box center [301, 243] width 493 height 37
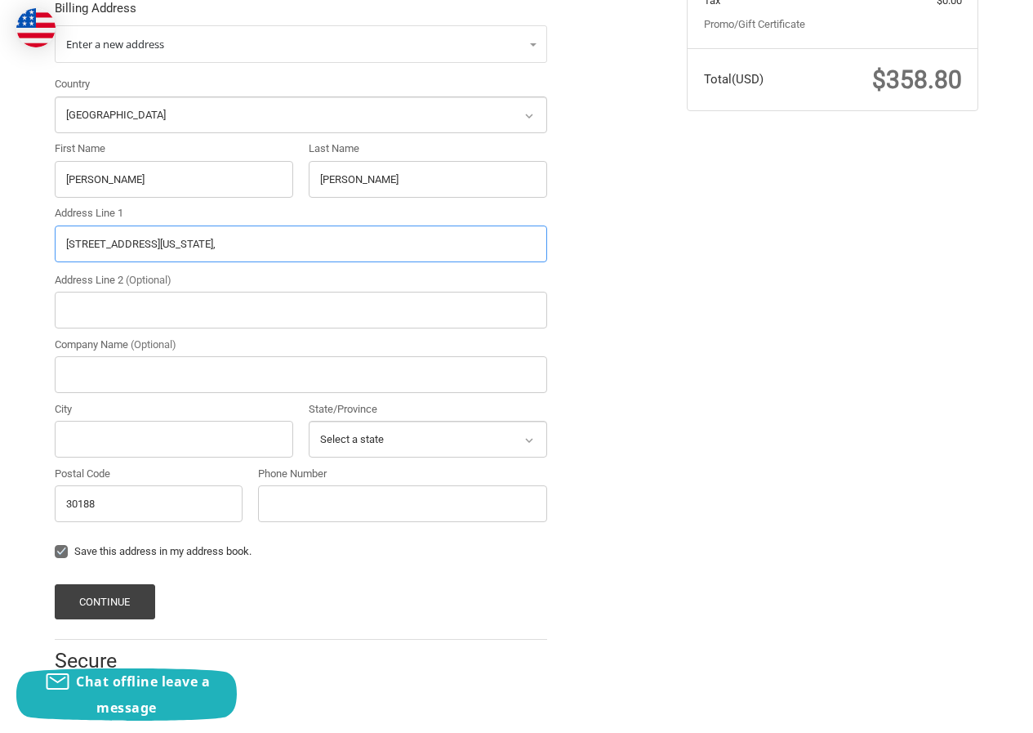
click at [263, 251] on input "1600 River Park Boulevard, Suite 102, Woodstock, Georgia," at bounding box center [301, 243] width 493 height 37
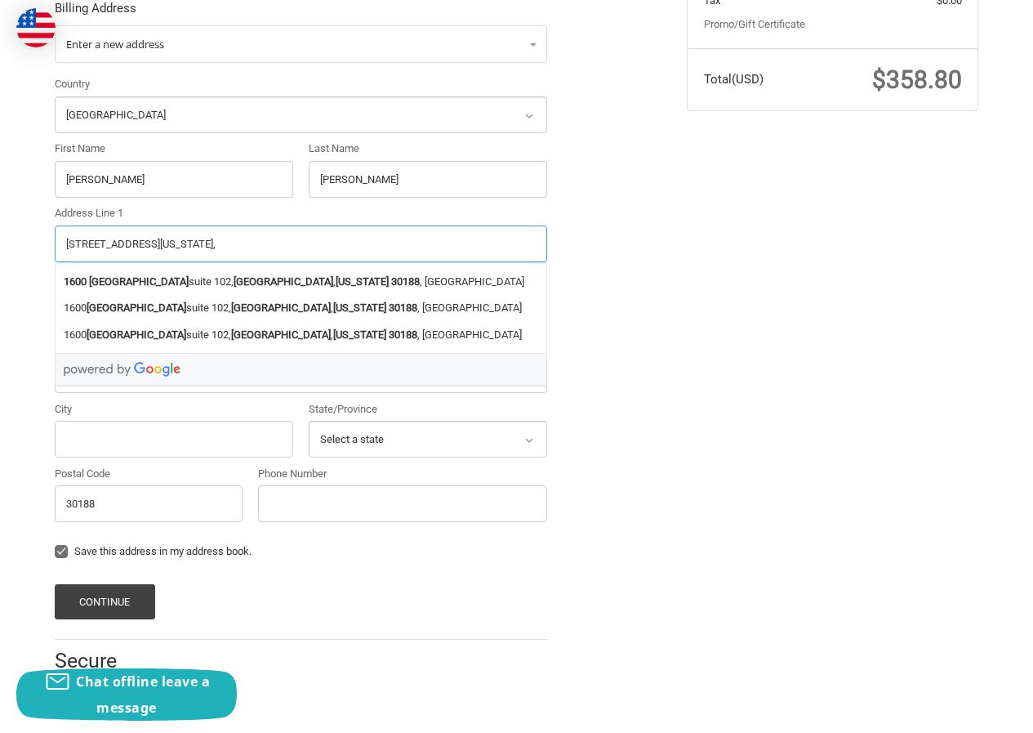
type input "1600 River Park Boulevard, Suite 102, , Georgia,"
click at [112, 444] on input "City" at bounding box center [174, 439] width 239 height 37
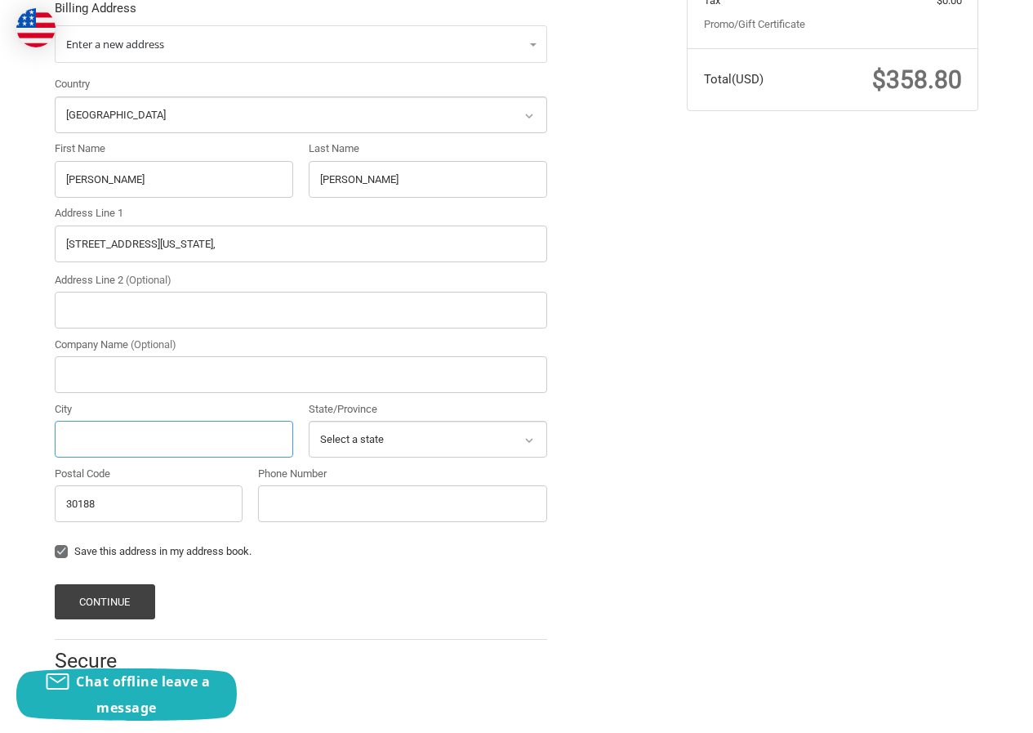
paste input "Woodstock"
type input "Woodstock"
drag, startPoint x: 188, startPoint y: 238, endPoint x: 299, endPoint y: 250, distance: 111.8
click at [299, 250] on input "1600 River Park Boulevard, Suite 102, , Georgia," at bounding box center [301, 243] width 493 height 37
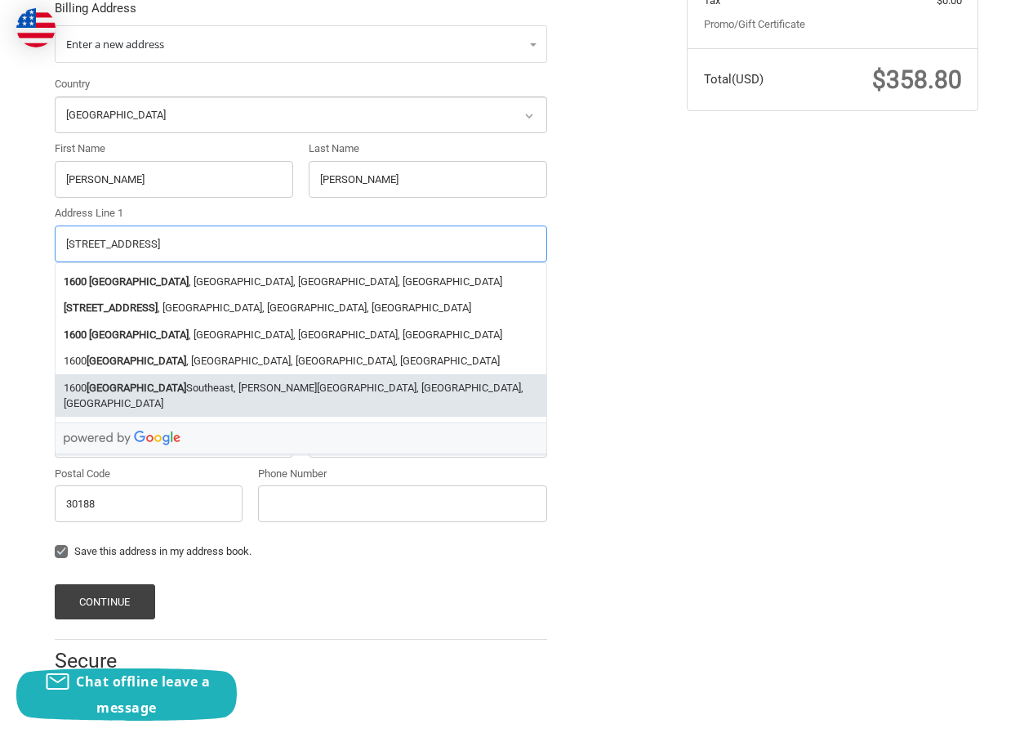
type input "1600 River Park Boulevard"
click at [352, 467] on label "Phone Number" at bounding box center [402, 474] width 289 height 16
click at [352, 485] on input "Phone Number" at bounding box center [402, 503] width 289 height 37
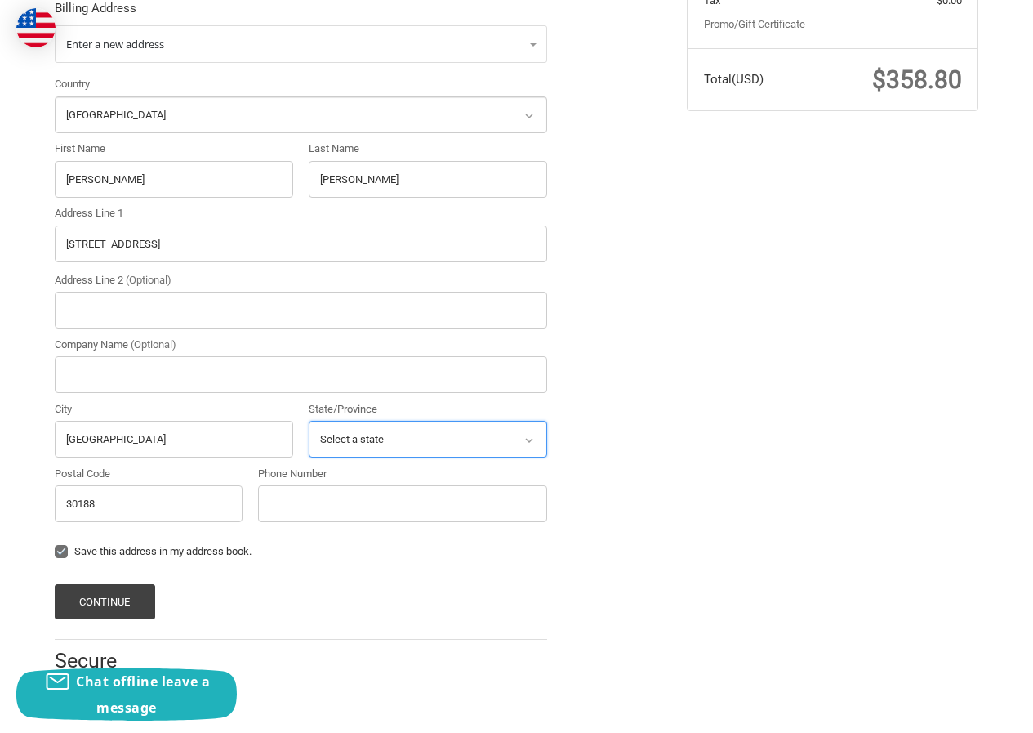
click at [361, 431] on select "Select a state Alabama Alaska American Samoa Arizona Arkansas Armed Forces Amer…" at bounding box center [428, 439] width 239 height 37
select select "GA"
click at [309, 421] on select "Select a state Alabama Alaska American Samoa Arizona Arkansas Armed Forces Amer…" at bounding box center [428, 439] width 239 height 37
click at [310, 501] on input "Phone Number" at bounding box center [402, 503] width 289 height 37
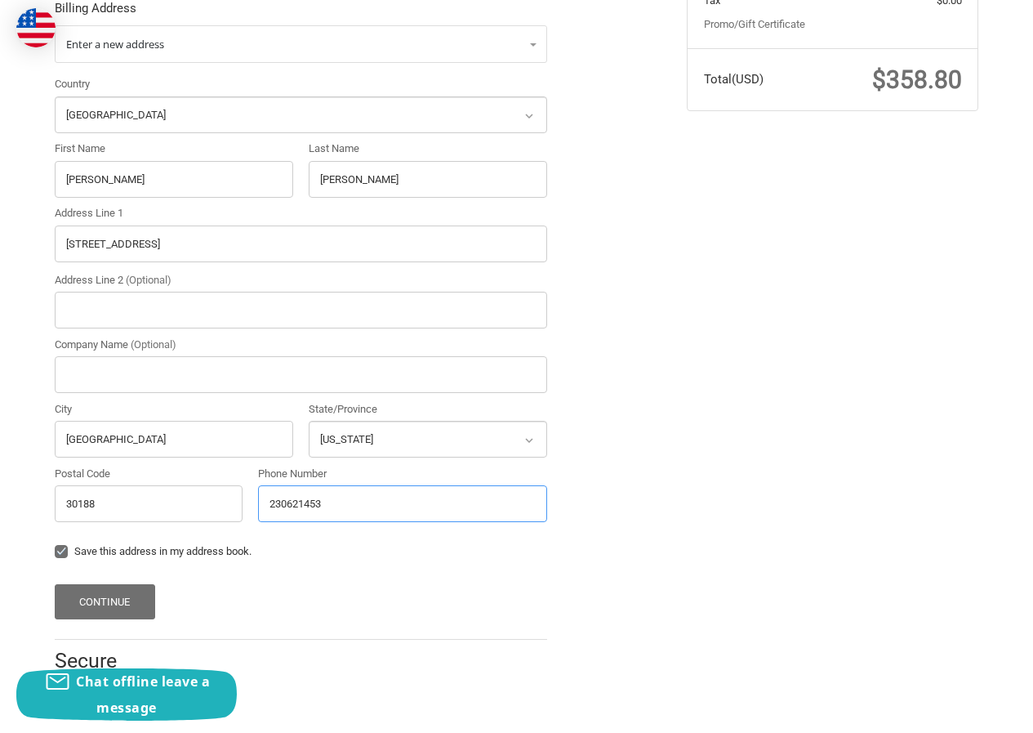
type input "230621453"
click at [79, 602] on button "Continue" at bounding box center [105, 601] width 100 height 35
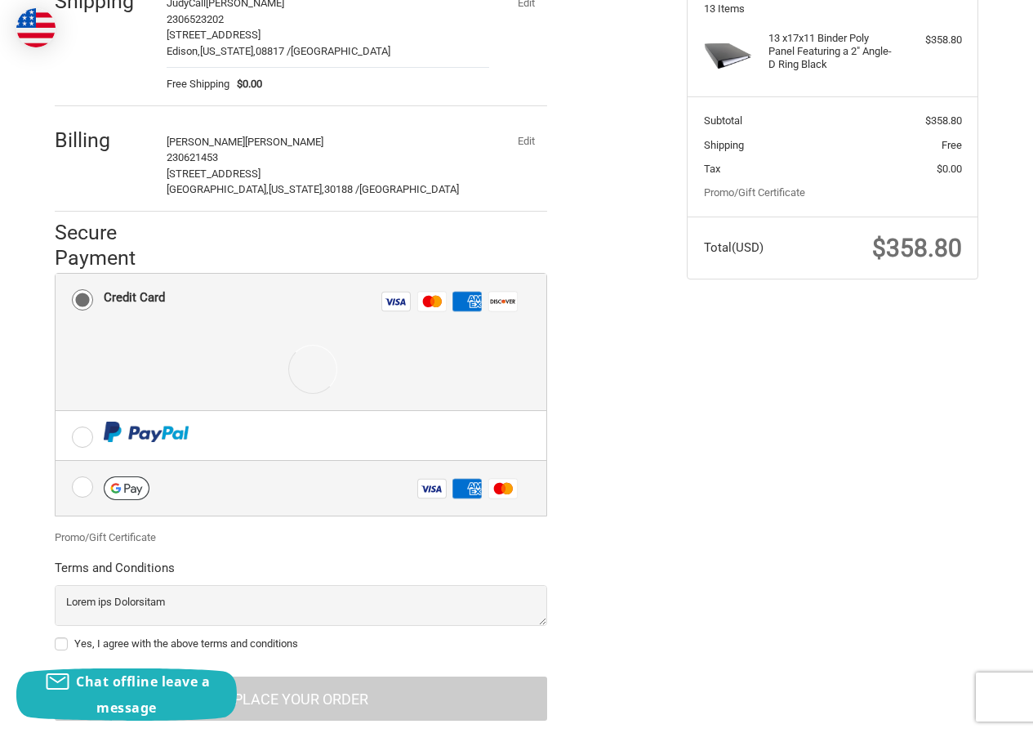
scroll to position [282, 0]
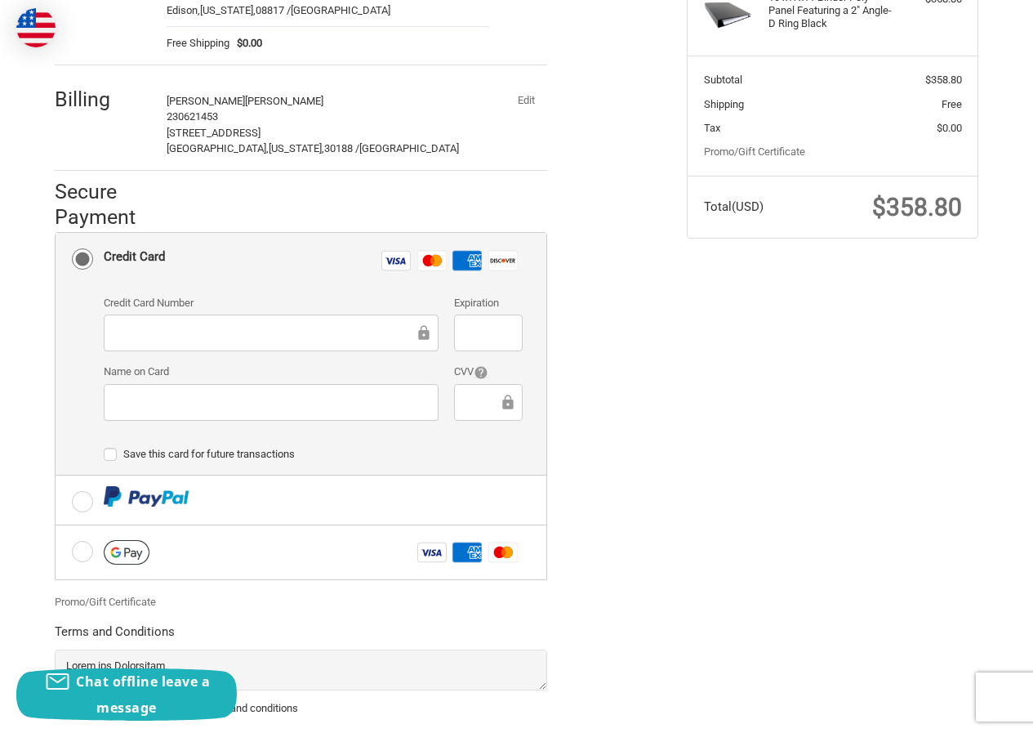
click at [283, 350] on div at bounding box center [271, 332] width 335 height 37
click at [256, 412] on div at bounding box center [271, 402] width 335 height 37
click at [167, 385] on div at bounding box center [271, 402] width 335 height 37
click at [472, 342] on iframe at bounding box center [488, 332] width 45 height 19
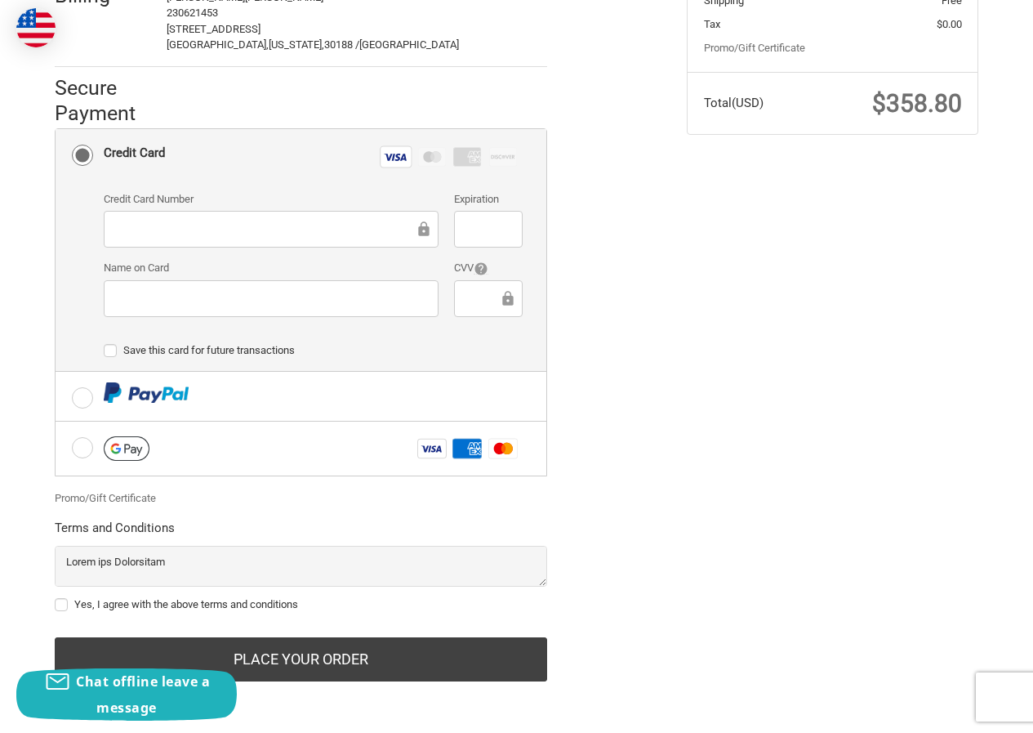
click at [144, 598] on label "Yes, I agree with the above terms and conditions" at bounding box center [301, 604] width 493 height 13
click at [56, 597] on input "Yes, I agree with the above terms and conditions" at bounding box center [55, 596] width 1 height 1
checkbox input "true"
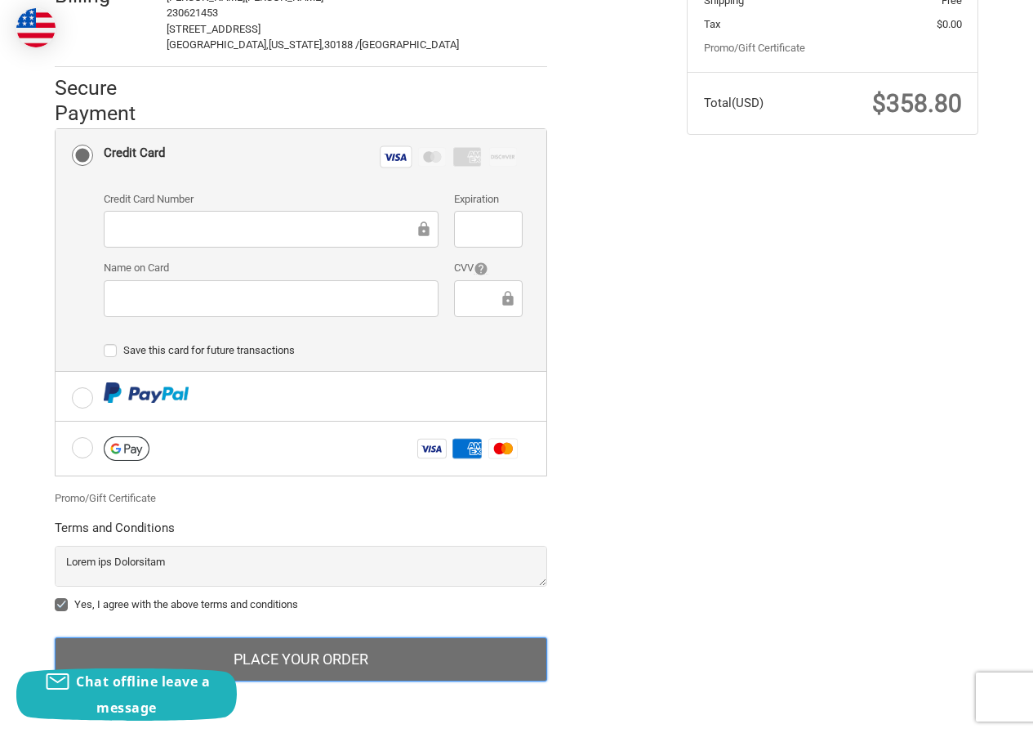
click at [262, 653] on button "Place Your Order" at bounding box center [301, 659] width 493 height 44
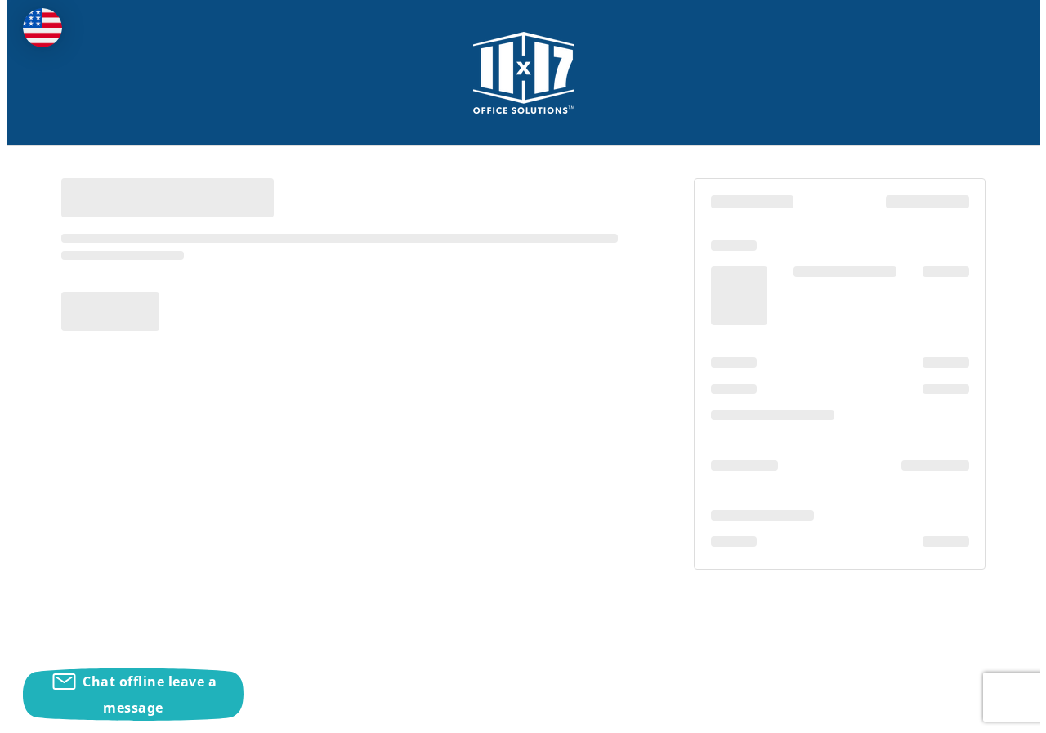
scroll to position [0, 0]
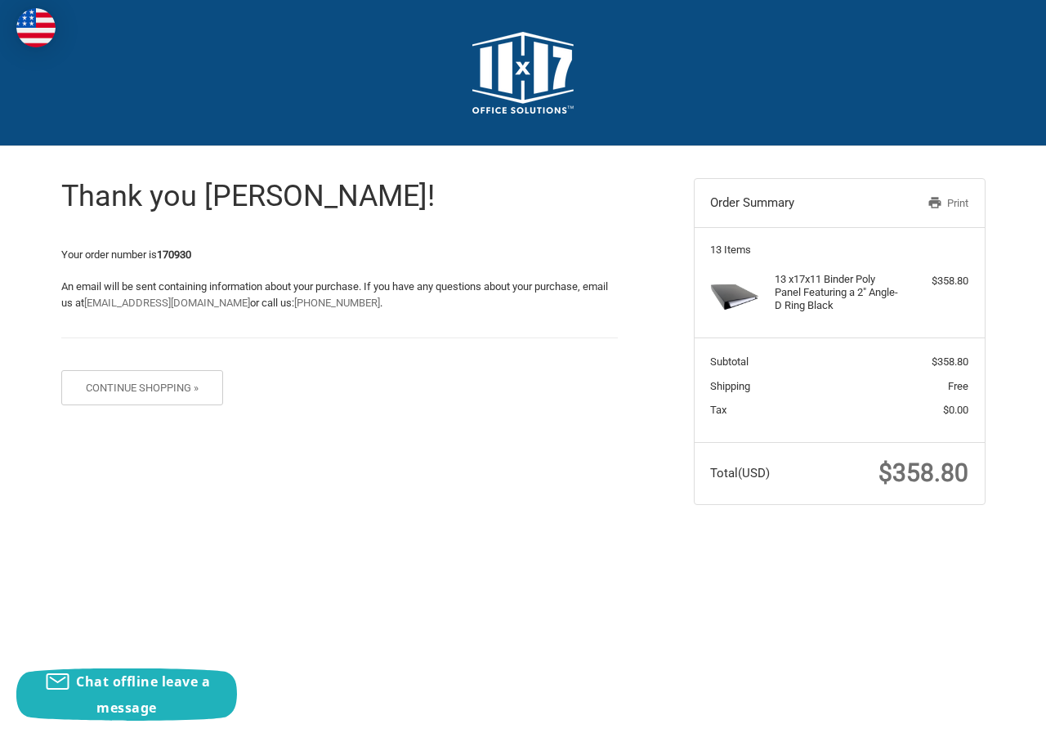
click at [166, 248] on strong "170930" at bounding box center [174, 254] width 34 height 12
copy strong "170930"
click at [926, 467] on span "$358.80" at bounding box center [923, 472] width 90 height 29
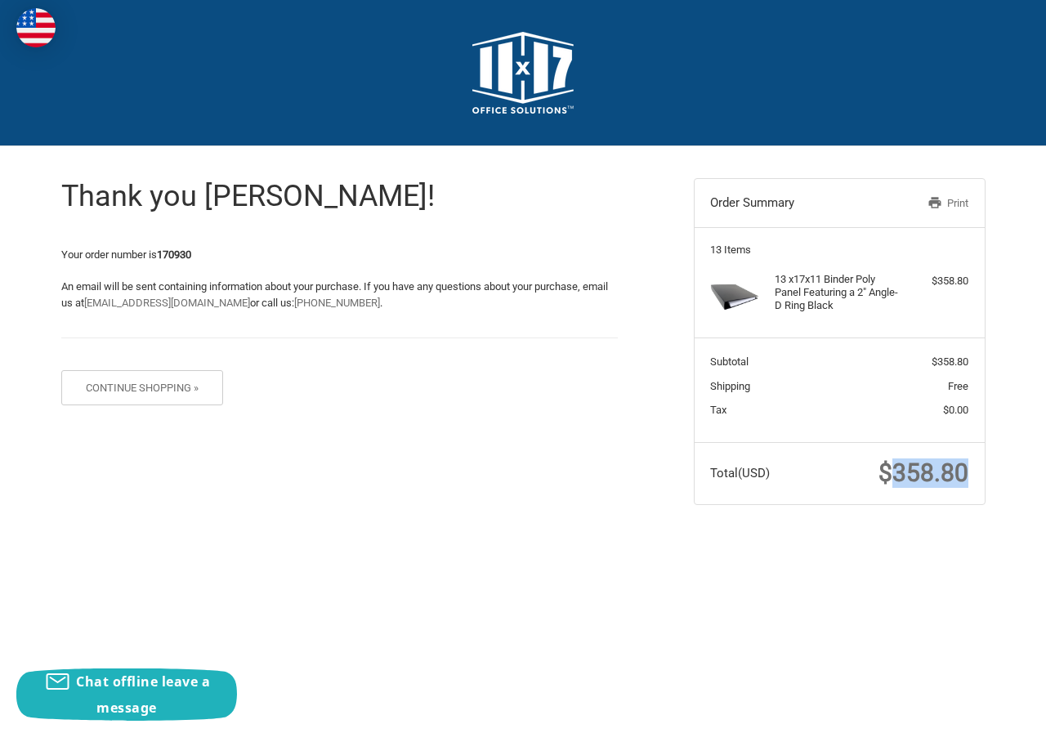
copy span "358.80"
